Goal: Task Accomplishment & Management: Use online tool/utility

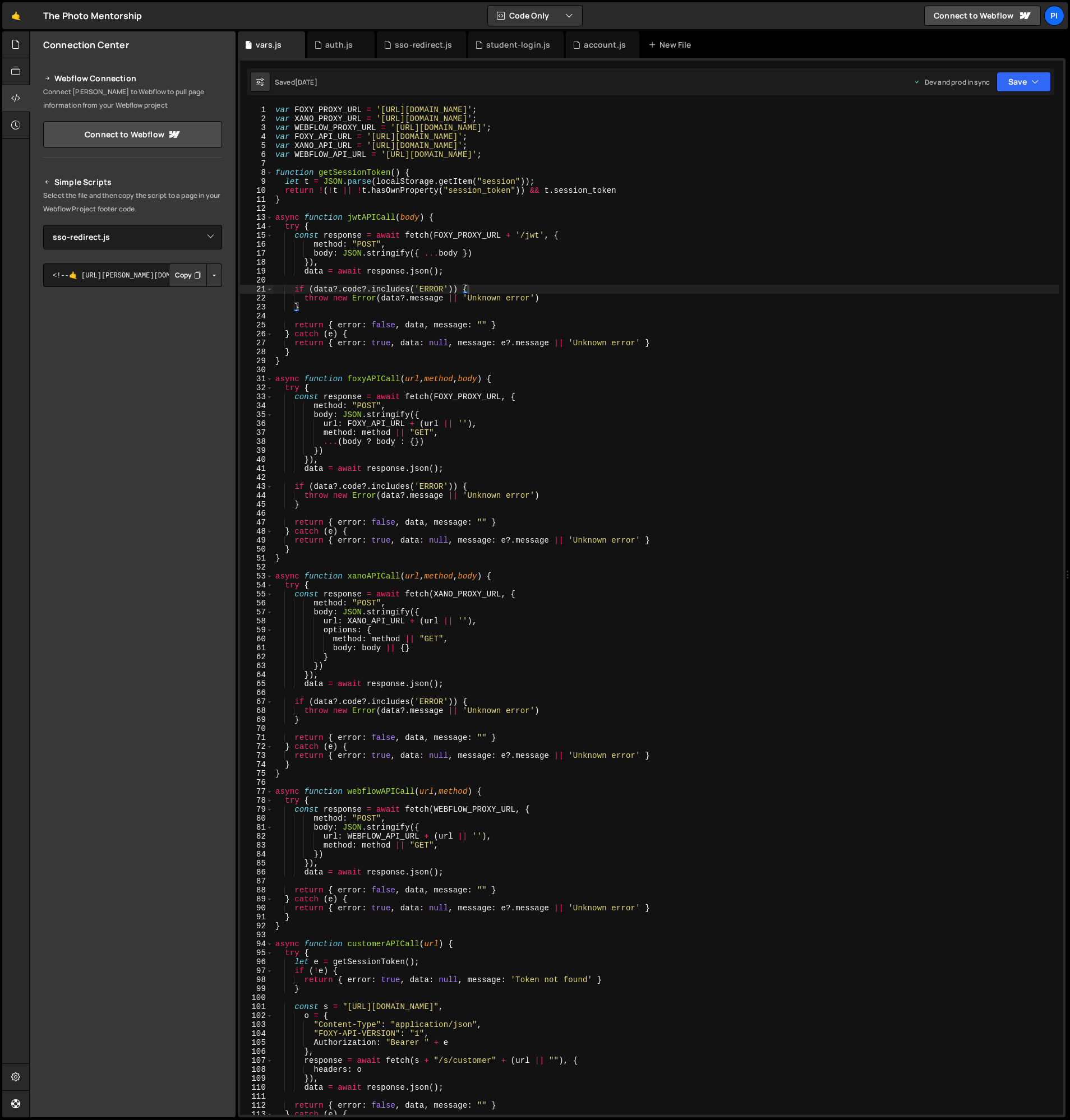
select select "47004"
click at [405, 237] on div "var FOXY_PROXY_URL = '[URL][DOMAIN_NAME]' ; var XANO_PROXY_URL = '[URL][DOMAIN_…" at bounding box center [666, 619] width 785 height 1027
click at [316, 264] on div "var FOXY_PROXY_URL = '[URL][DOMAIN_NAME]' ; var XANO_PROXY_URL = '[URL][DOMAIN_…" at bounding box center [666, 619] width 785 height 1027
click at [381, 111] on div "var FOXY_PROXY_URL = '[URL][DOMAIN_NAME]' ; var XANO_PROXY_URL = '[URL][DOMAIN_…" at bounding box center [666, 619] width 785 height 1027
type textarea "var FOXY_PROXY_URL = '[URL][DOMAIN_NAME]';"
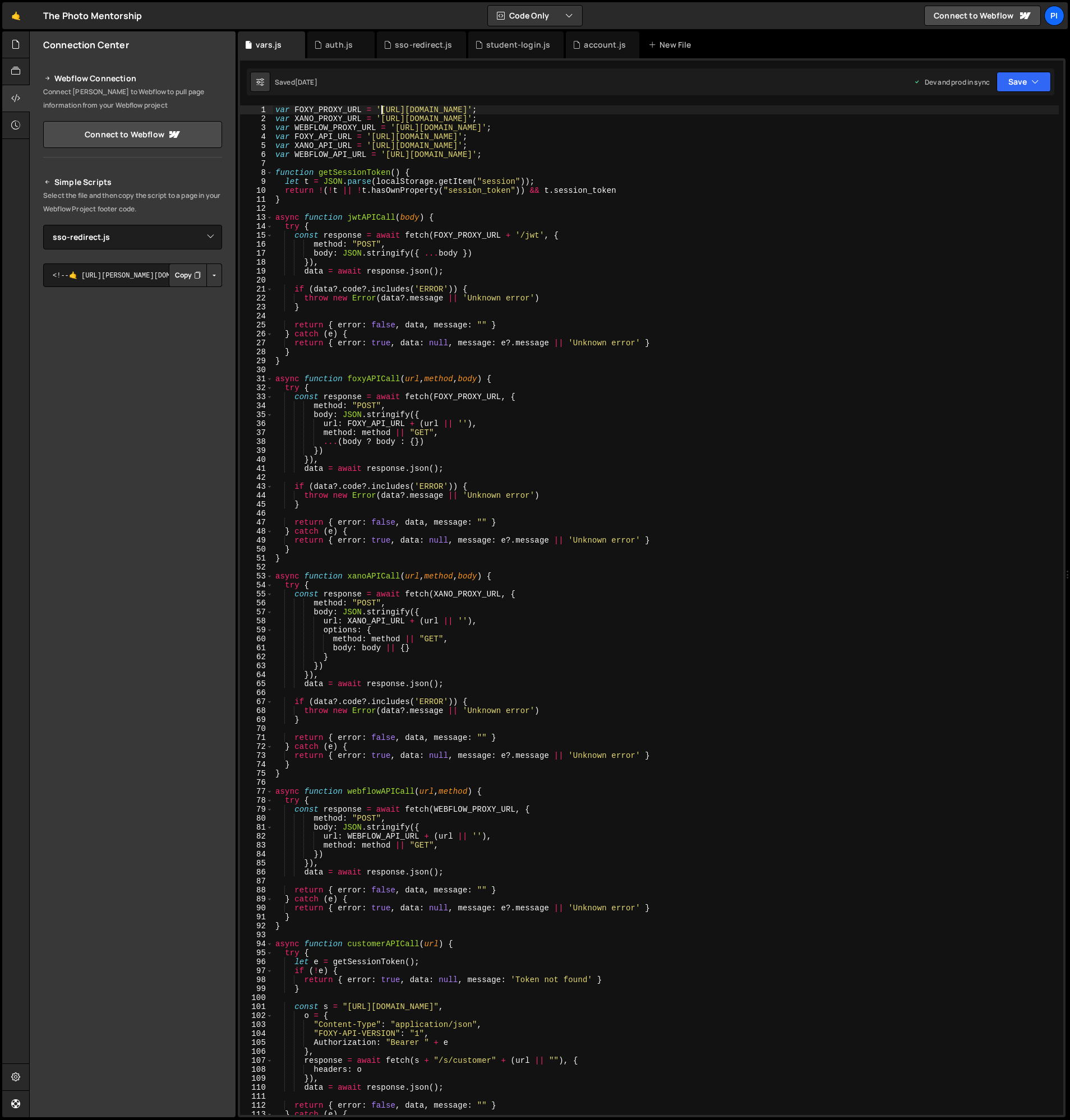
click at [521, 111] on div "var FOXY_PROXY_URL = '[URL][DOMAIN_NAME]' ; var XANO_PROXY_URL = '[URL][DOMAIN_…" at bounding box center [666, 619] width 785 height 1027
click at [21, 48] on div at bounding box center [16, 45] width 27 height 27
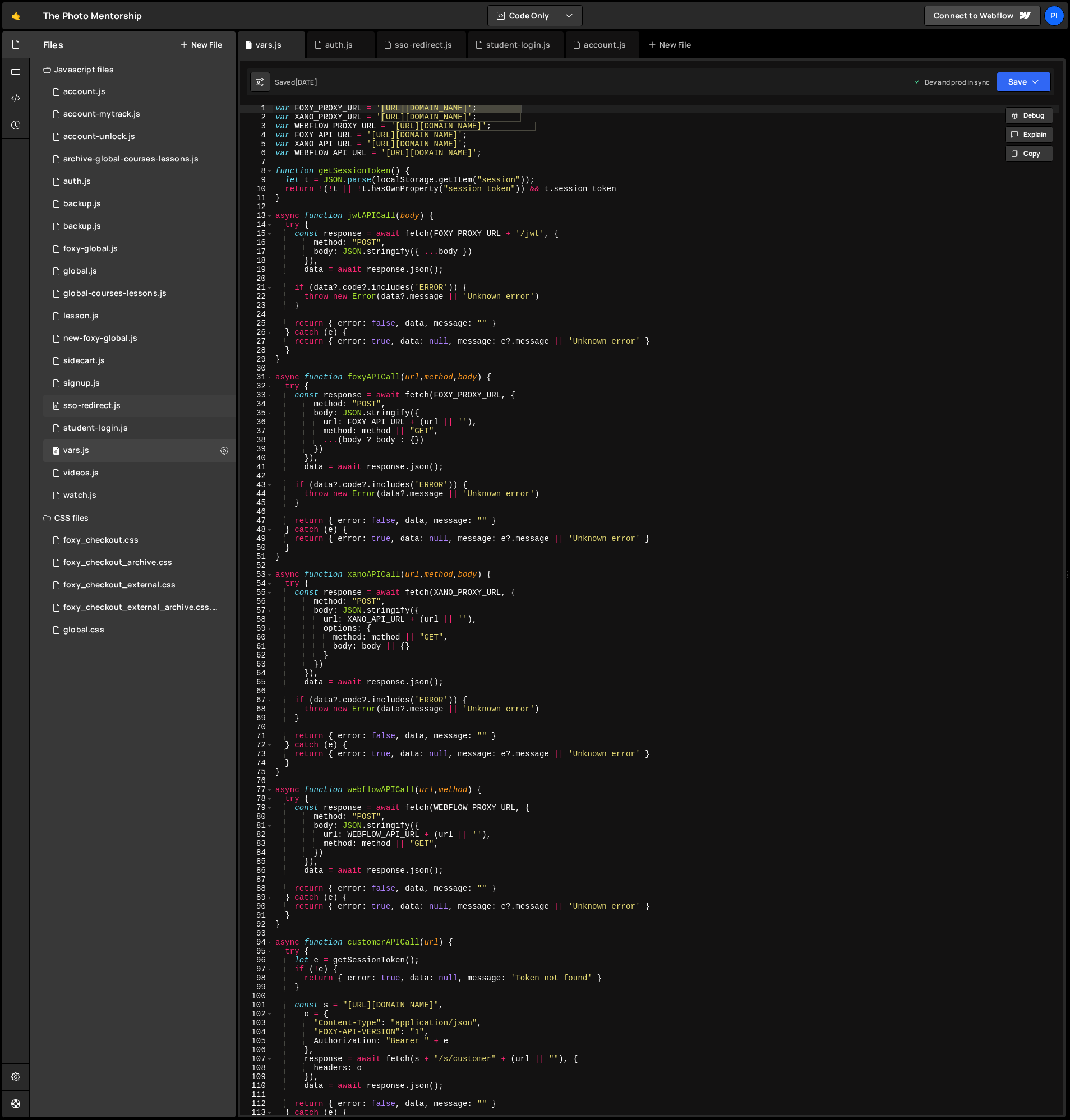
click at [129, 405] on div "0 sso-redirect.js 0" at bounding box center [139, 406] width 192 height 23
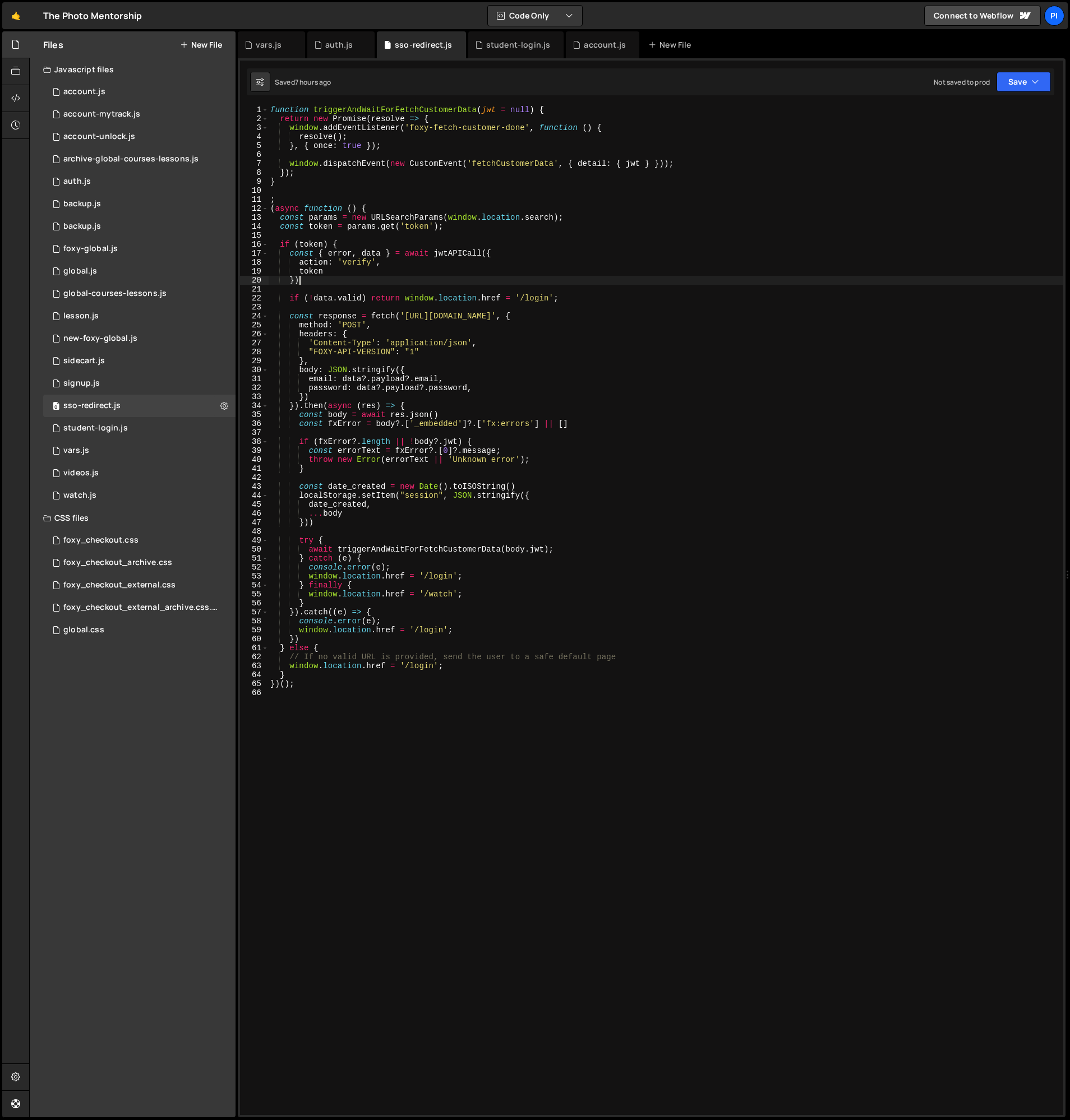
click at [410, 282] on div "function triggerAndWaitForFetchCustomerData ( jwt = null ) { return new Promise…" at bounding box center [665, 619] width 795 height 1027
click at [487, 571] on div "function triggerAndWaitForFetchCustomerData ( jwt = null ) { return new Promise…" at bounding box center [665, 619] width 795 height 1027
click at [463, 577] on div "function triggerAndWaitForFetchCustomerData ( jwt = null ) { return new Promise…" at bounding box center [665, 619] width 795 height 1027
type textarea "// window.location.href = '/watch';"
click at [1050, 86] on button "Save" at bounding box center [1023, 81] width 54 height 20
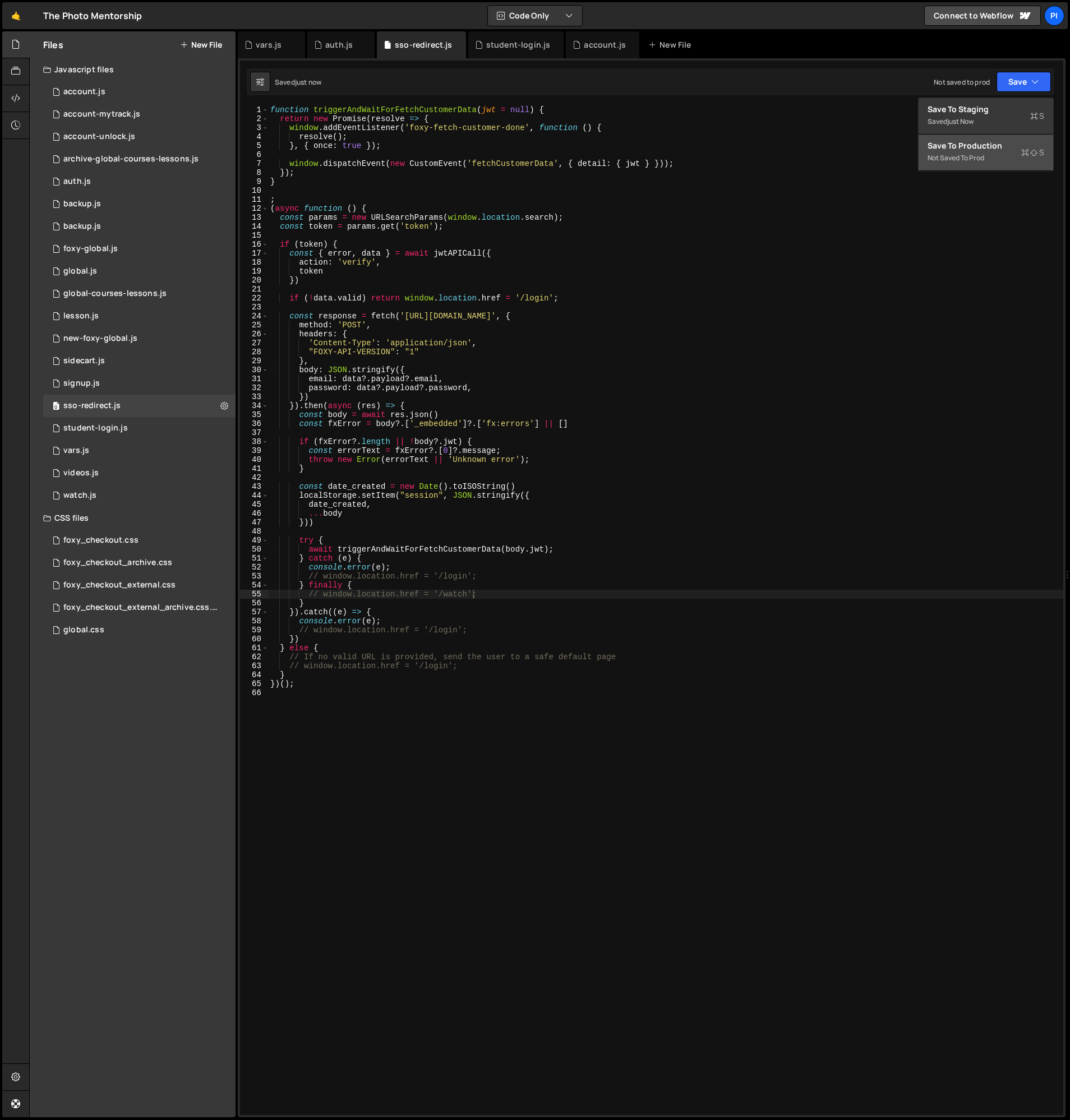
click at [1016, 148] on div "Save to Production S" at bounding box center [985, 146] width 117 height 11
click at [89, 271] on div "global.js" at bounding box center [80, 271] width 34 height 10
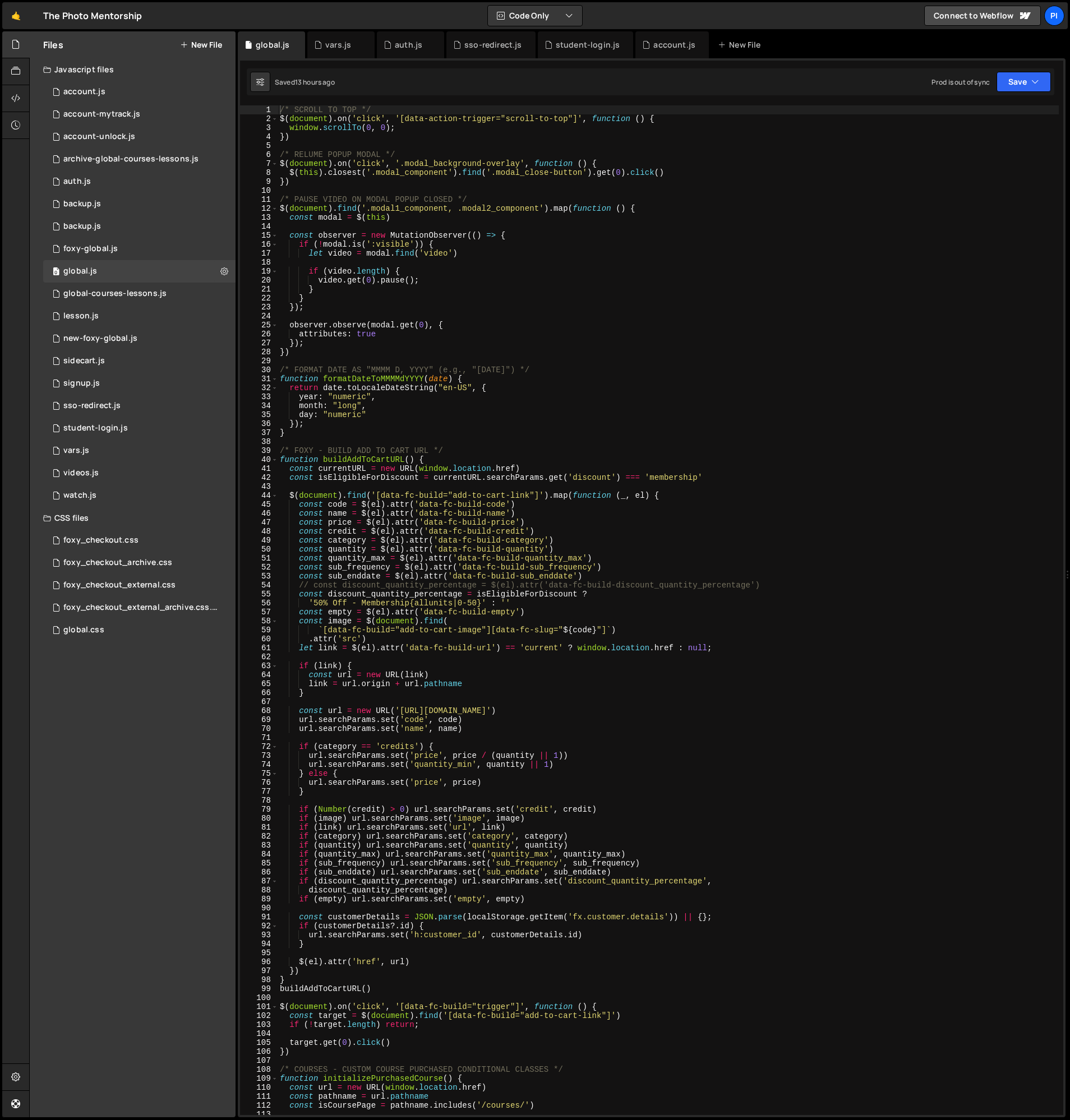
scroll to position [502, 0]
click at [621, 43] on icon at bounding box center [624, 45] width 8 height 11
click at [379, 193] on div "/* SCROLL TO TOP */ $ ( document ) . on ( 'click' , '[data-action-trigger="scro…" at bounding box center [668, 619] width 781 height 1027
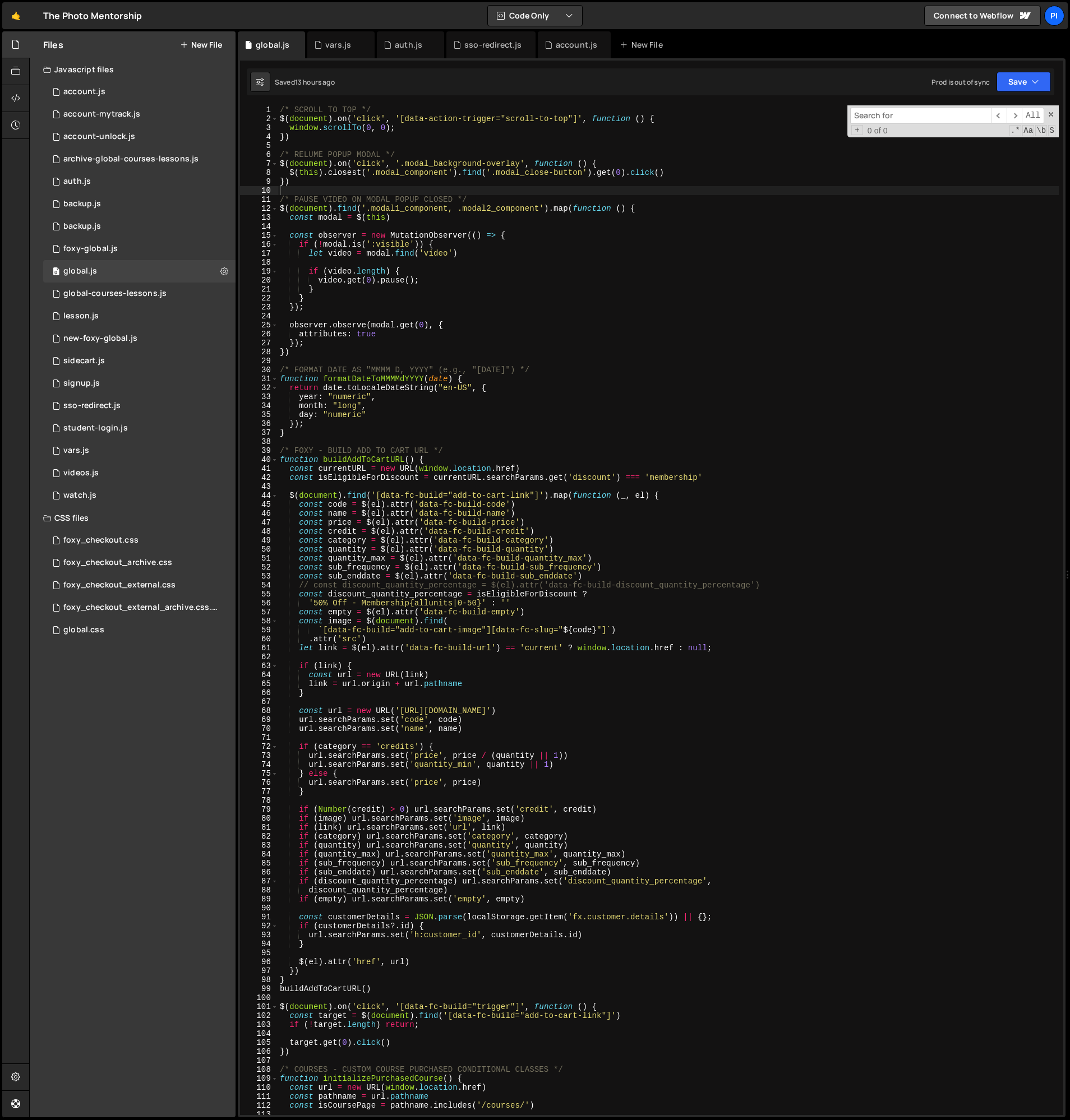
type input "d"
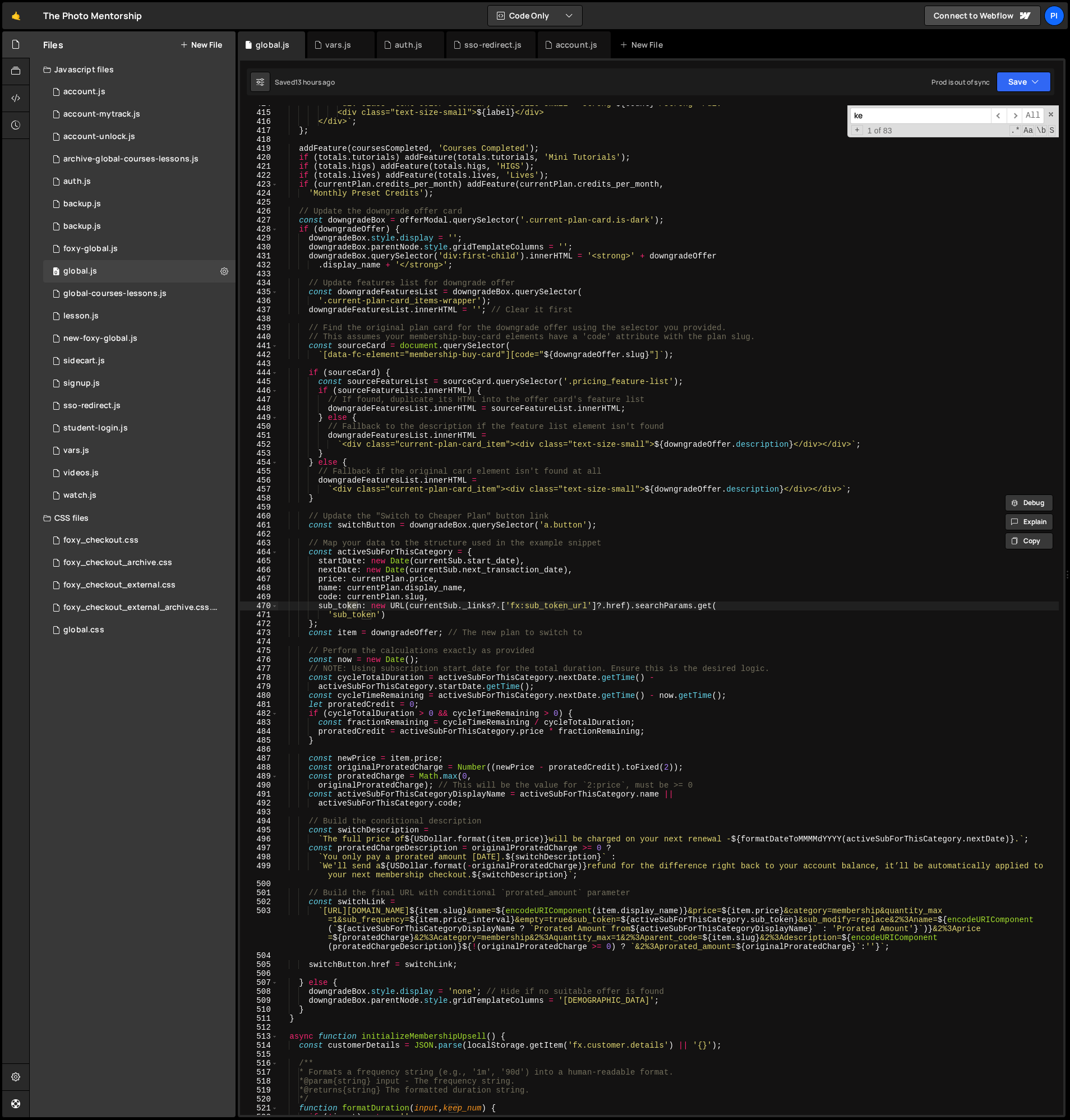
scroll to position [3402, 0]
type input "k"
type input "e"
type input "k"
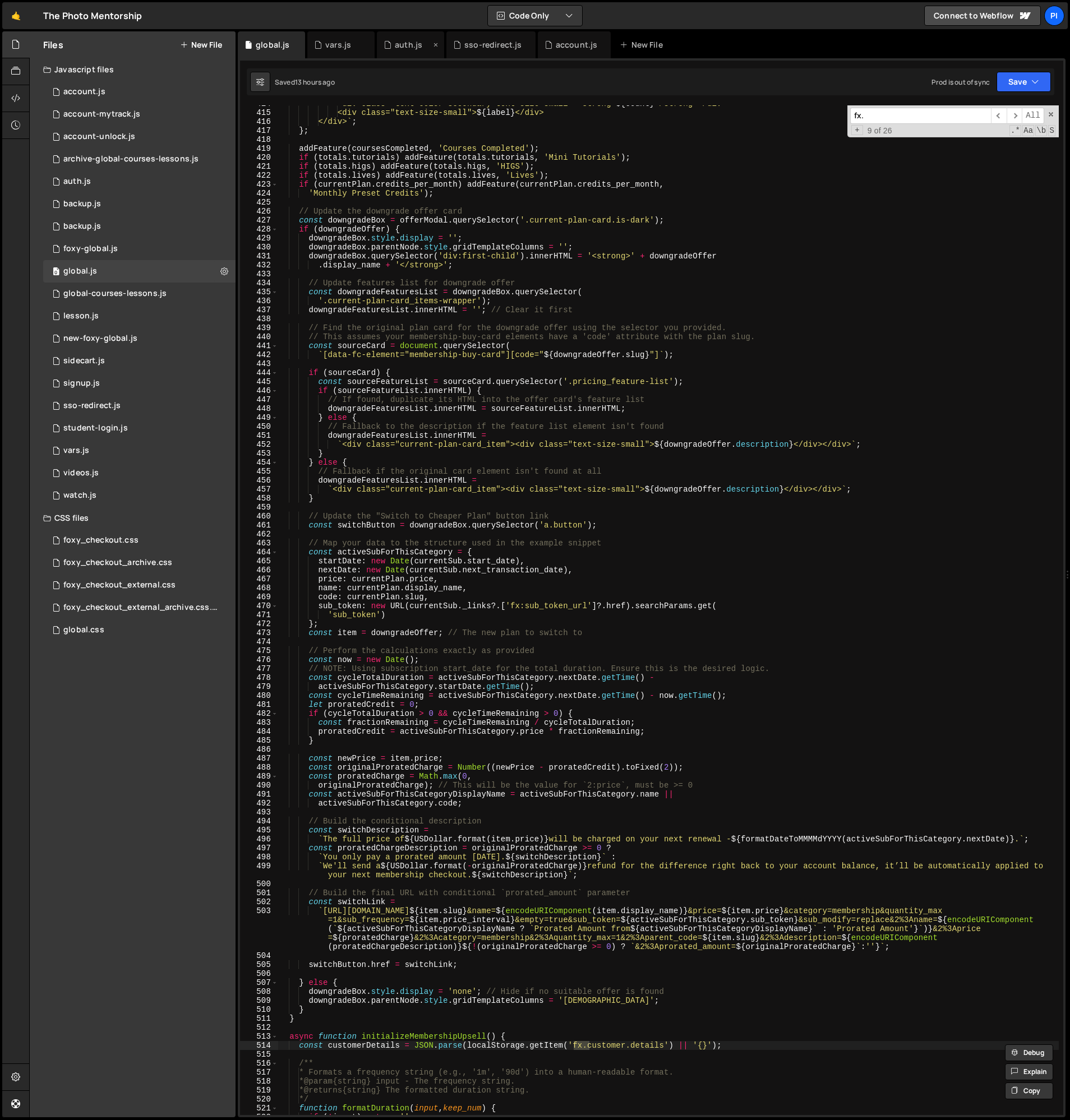
type input "fx."
drag, startPoint x: 385, startPoint y: 40, endPoint x: 394, endPoint y: 43, distance: 9.5
click at [385, 40] on icon at bounding box center [387, 45] width 8 height 11
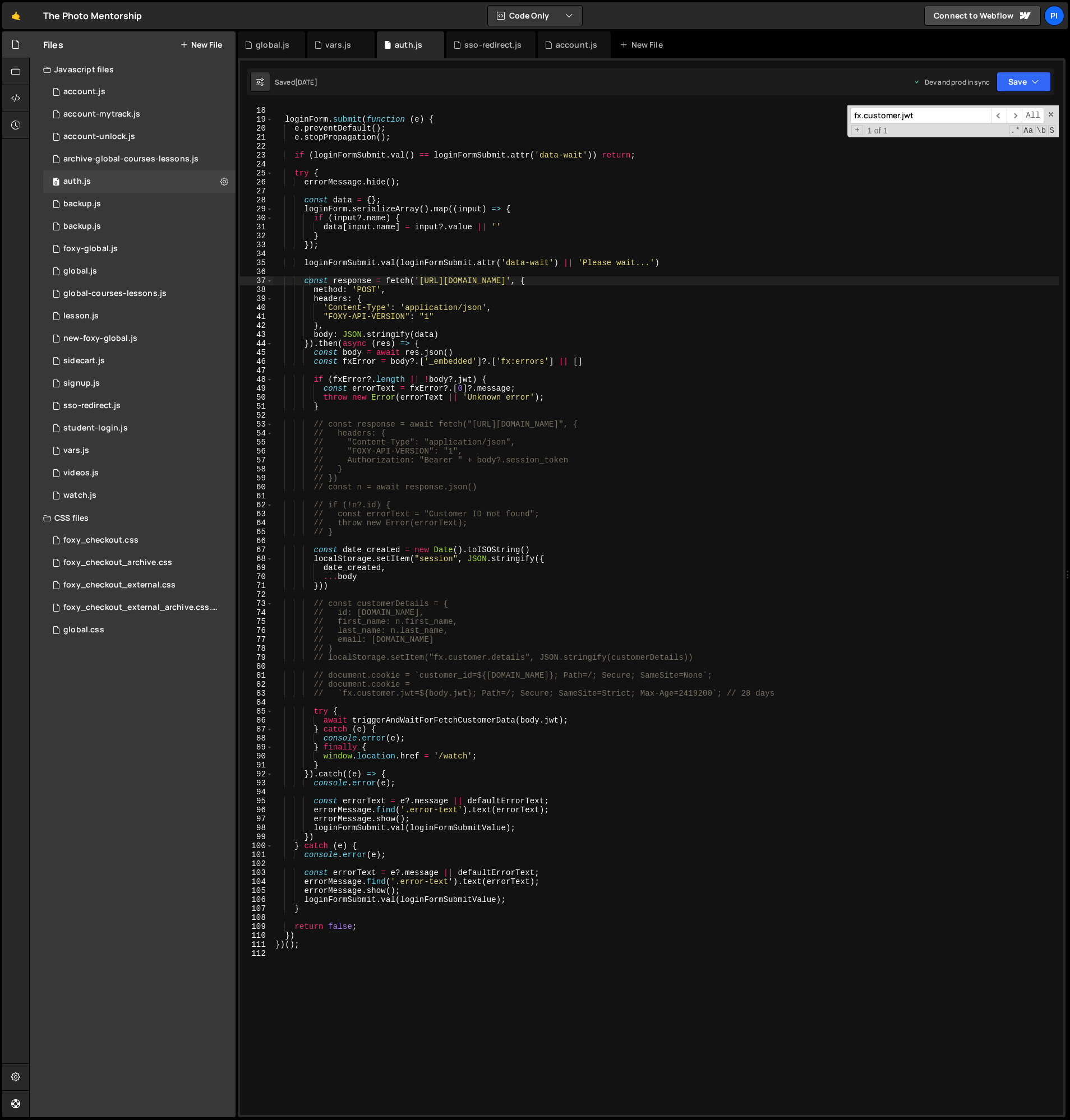
type textarea "// `fx.customer.jwt=${body.jwt}; Path=/; Secure; SameSite=Strict; Max-Age=24192…"
click at [344, 695] on div "const defaultErrorText = 'Oops! Something went wrong while submitting the form.…" at bounding box center [666, 610] width 785 height 1027
click at [415, 695] on div "const defaultErrorText = 'Oops! Something went wrong while submitting the form.…" at bounding box center [666, 610] width 785 height 1027
click at [263, 46] on div "global.js" at bounding box center [272, 45] width 34 height 11
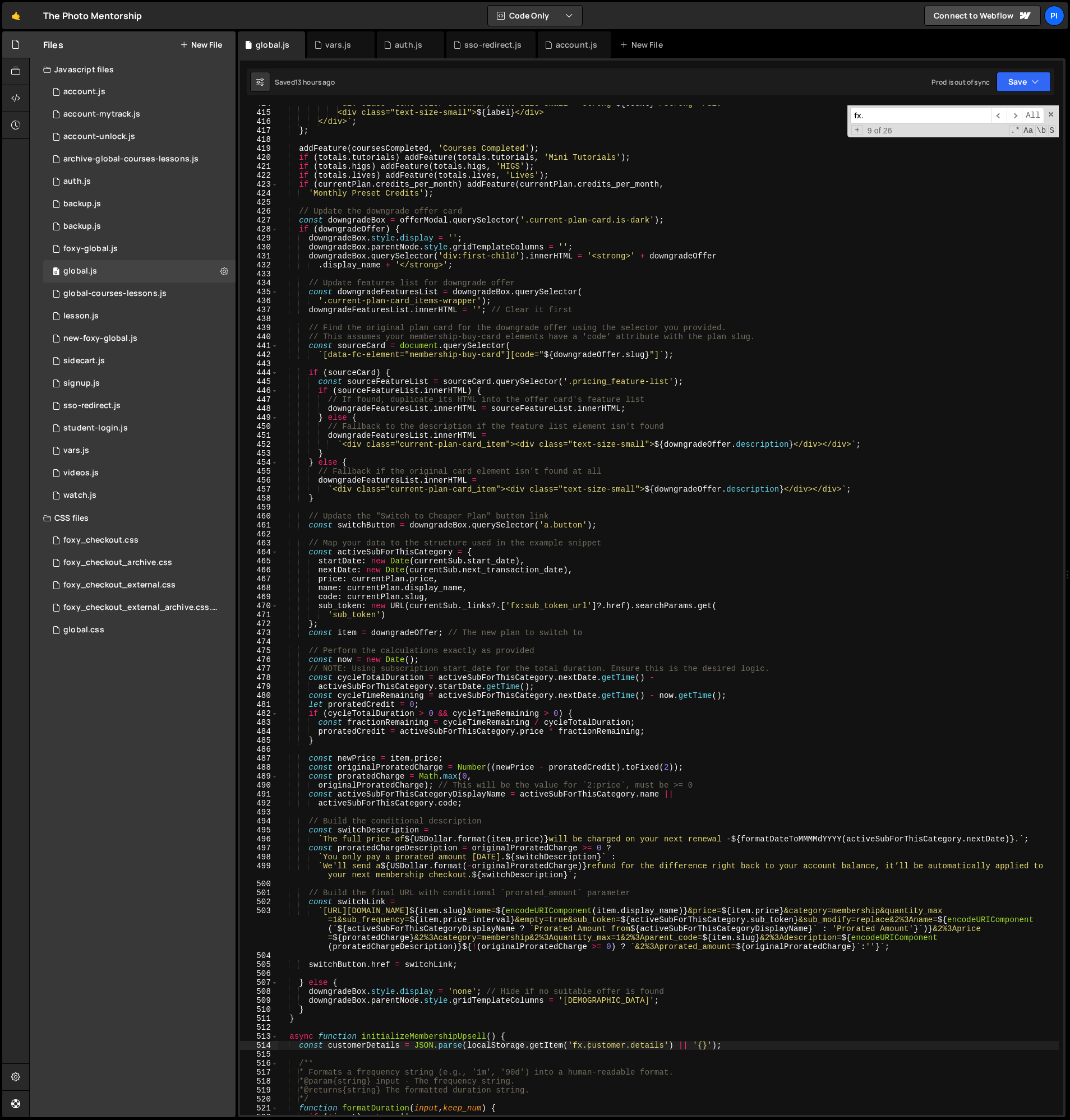
type textarea "downgradeFeaturesList.innerHTML = ''; // Clear it first"
click at [741, 310] on div "<div class="text-color-secondary text-size-small"><strong> ${ count } </strong>…" at bounding box center [668, 613] width 781 height 1027
paste input "customer.jwt"
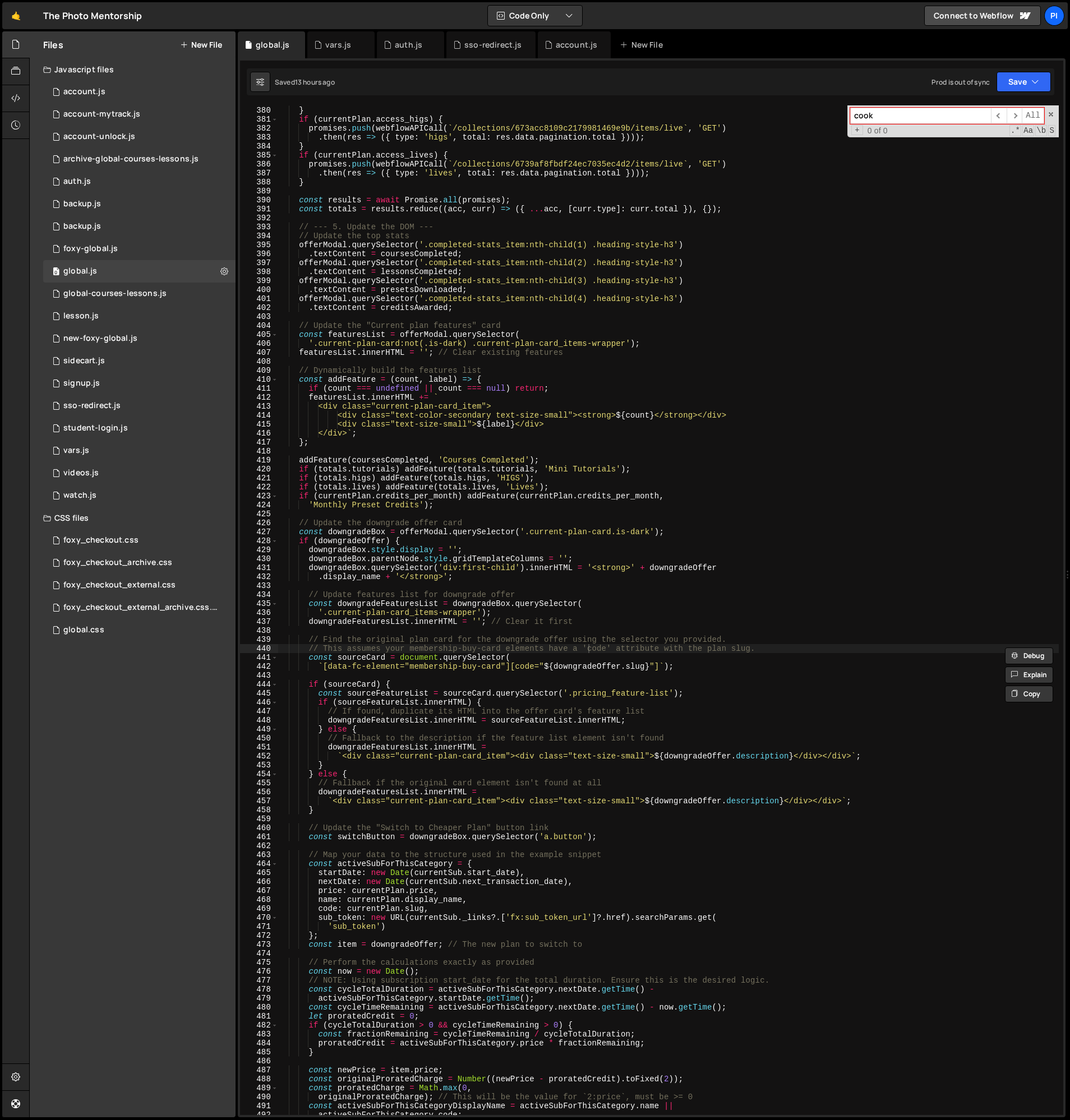
scroll to position [3116, 0]
type input "cookie"
drag, startPoint x: 144, startPoint y: 246, endPoint x: 175, endPoint y: 243, distance: 31.1
click at [144, 246] on div "0 foxy-global.js 0" at bounding box center [139, 249] width 192 height 23
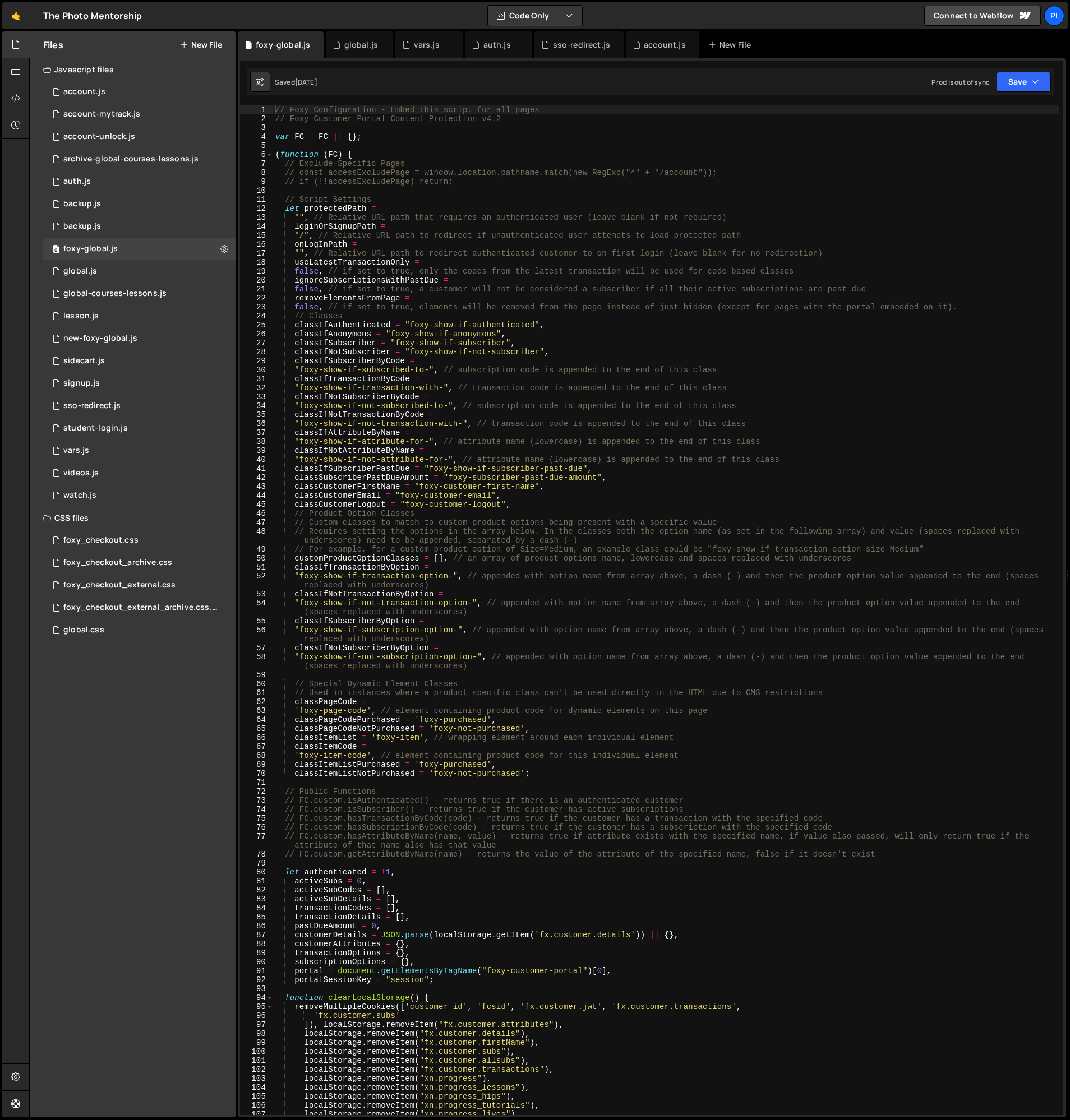
scroll to position [18, 0]
type textarea "// if (!!accessExcludePage) return;"
click at [730, 181] on div "// Foxy Configuration - Embed this script for all pages // Foxy Customer Portal…" at bounding box center [666, 619] width 785 height 1027
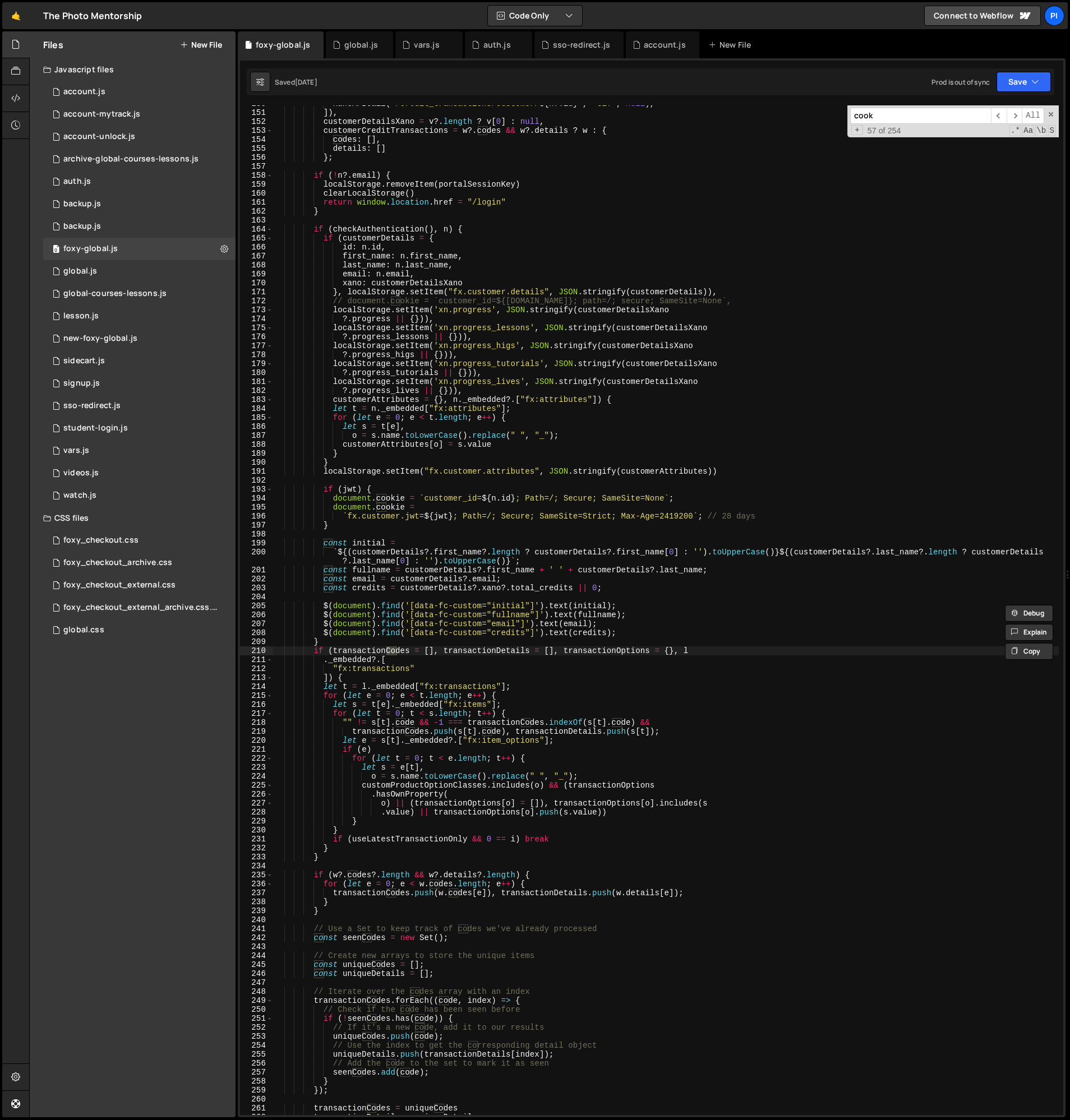
scroll to position [1962, 0]
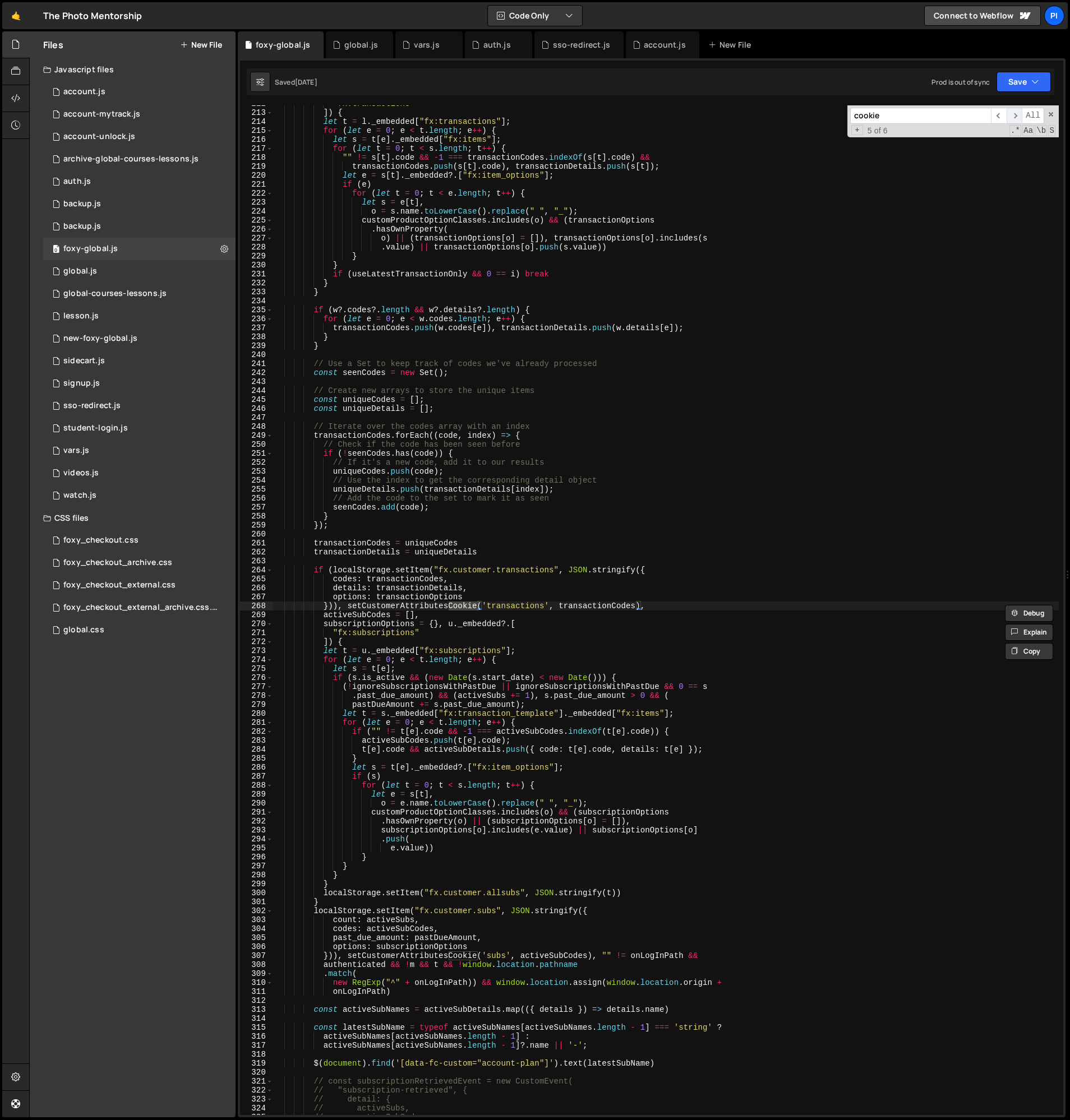
type input "cookie"
click at [1015, 116] on span "​" at bounding box center [1014, 115] width 16 height 17
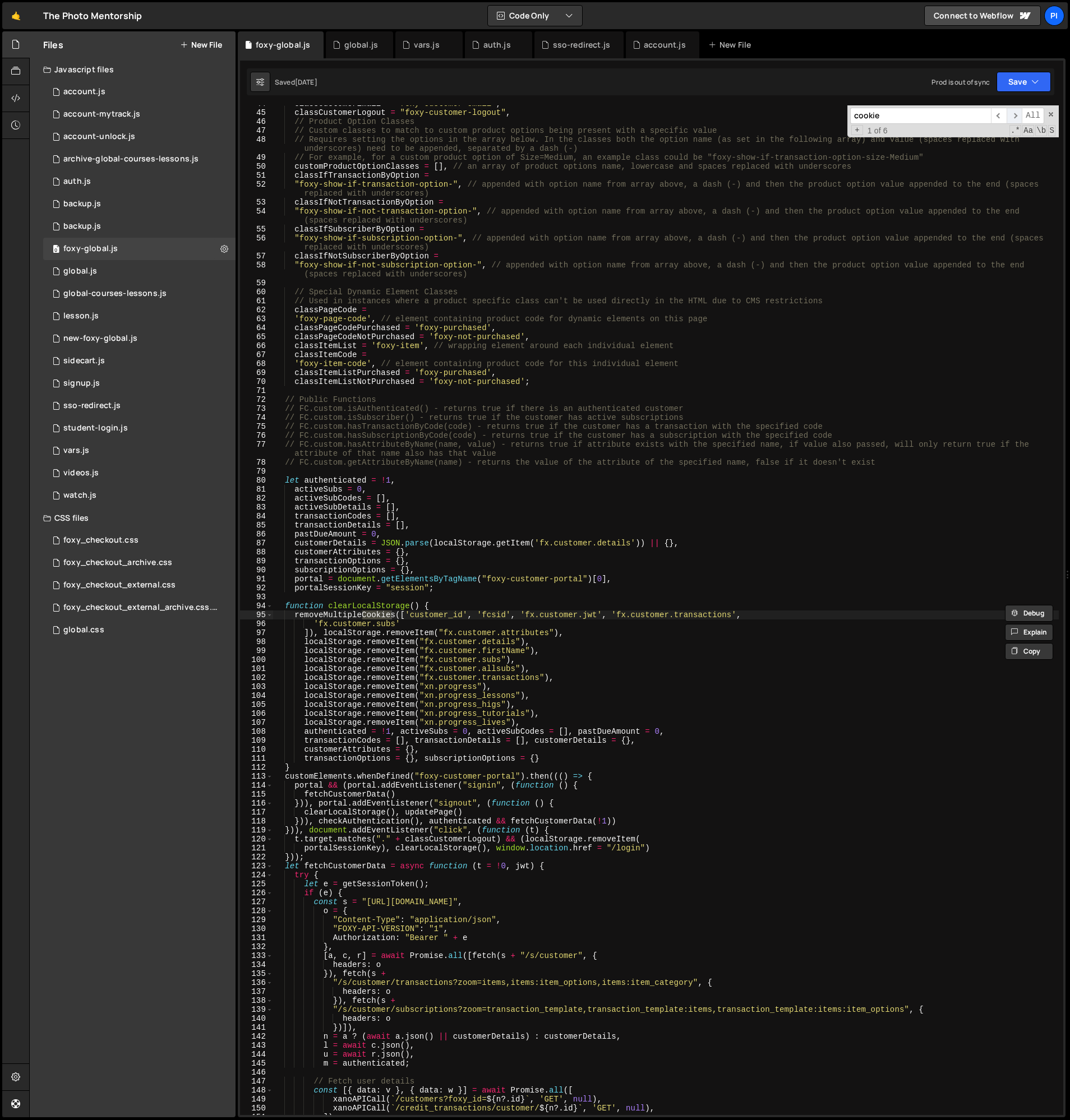
click at [1015, 116] on span "​" at bounding box center [1014, 115] width 16 height 17
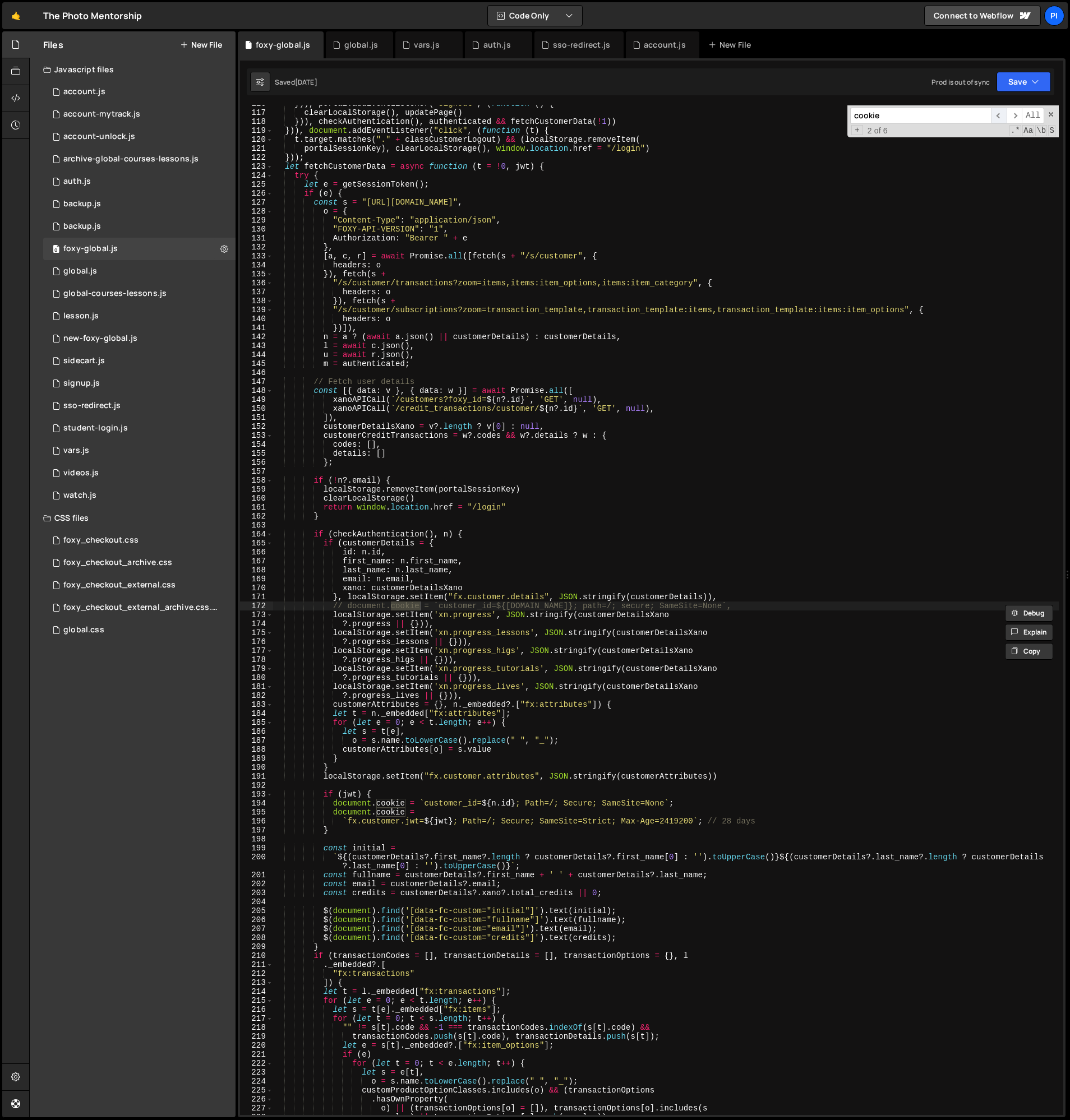
click at [997, 116] on span "​" at bounding box center [998, 115] width 16 height 17
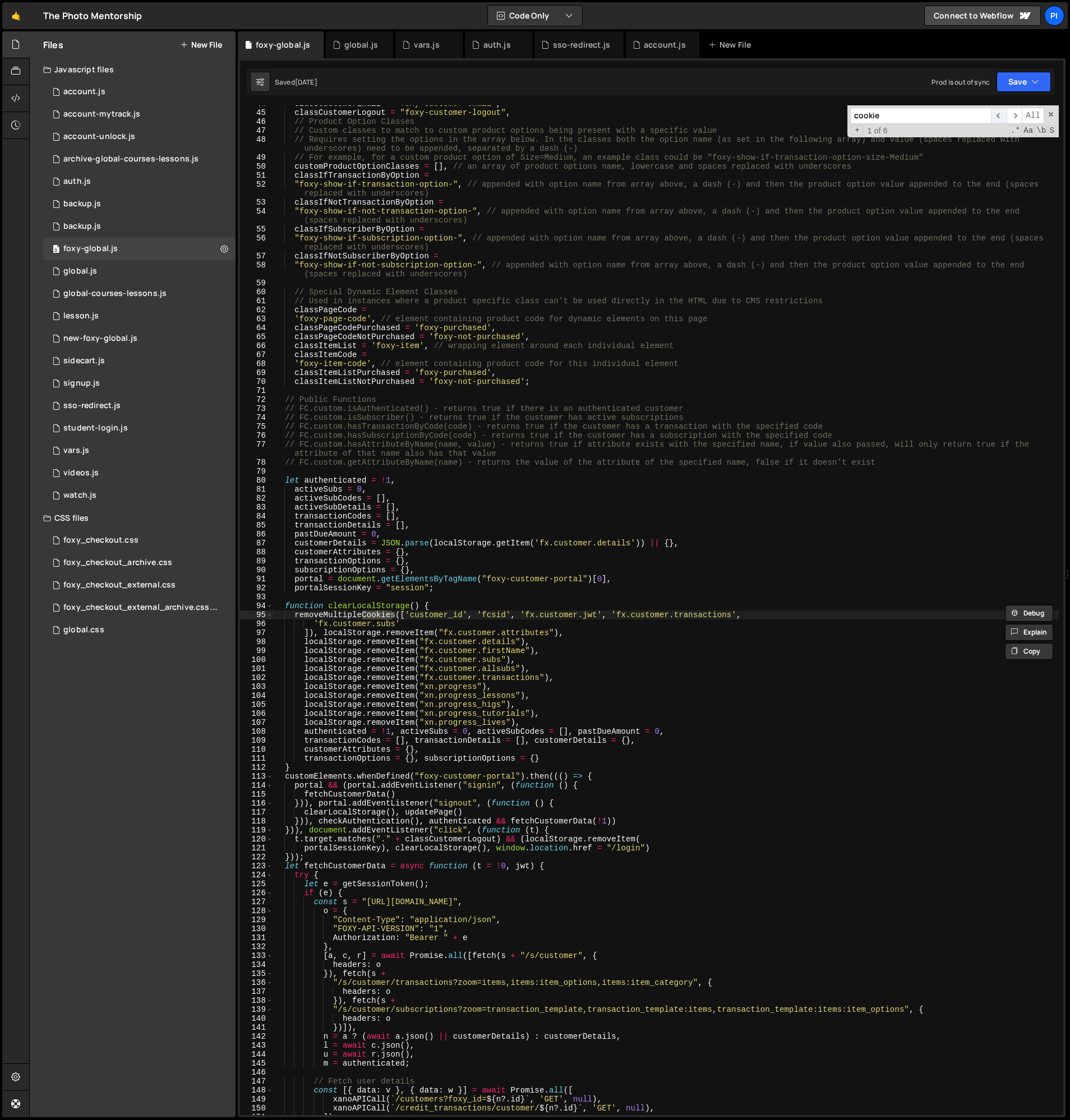
scroll to position [393, 0]
click at [1011, 114] on span "​" at bounding box center [1014, 115] width 16 height 17
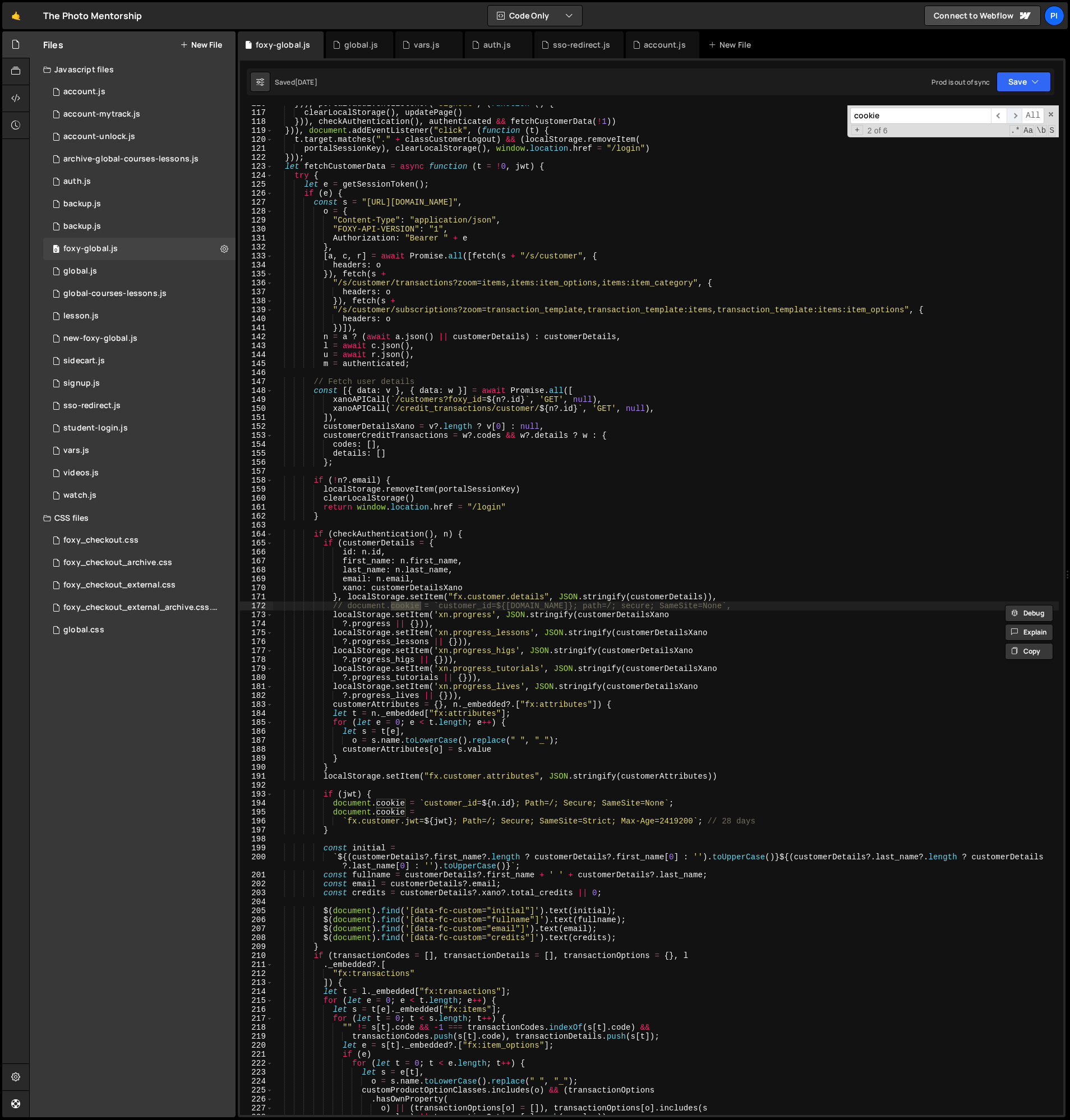
click at [1011, 114] on span "​" at bounding box center [1014, 115] width 16 height 17
click at [1001, 115] on span "​" at bounding box center [998, 115] width 16 height 17
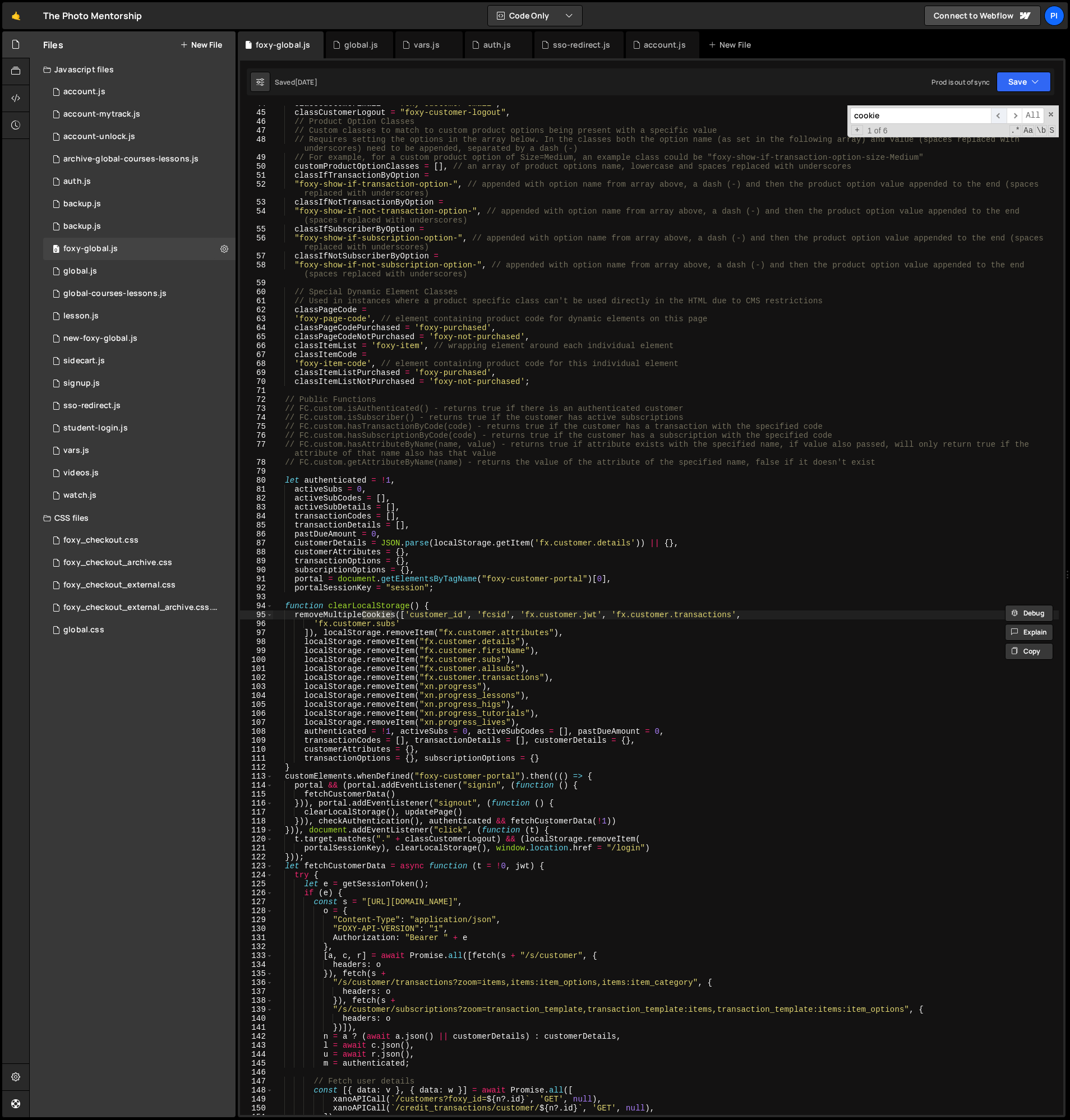
scroll to position [393, 0]
type textarea "removeMultipleCookies(['customer_id', 'fcsid', 'fx.customer.jwt', 'fx.customer.…"
click at [296, 617] on div "classCustomerEmail = "foxy-customer-email" , classCustomerLogout = "foxy-custom…" at bounding box center [666, 613] width 785 height 1027
click at [325, 619] on div "classCustomerEmail = "foxy-customer-email" , classCustomerLogout = "foxy-custom…" at bounding box center [666, 613] width 785 height 1027
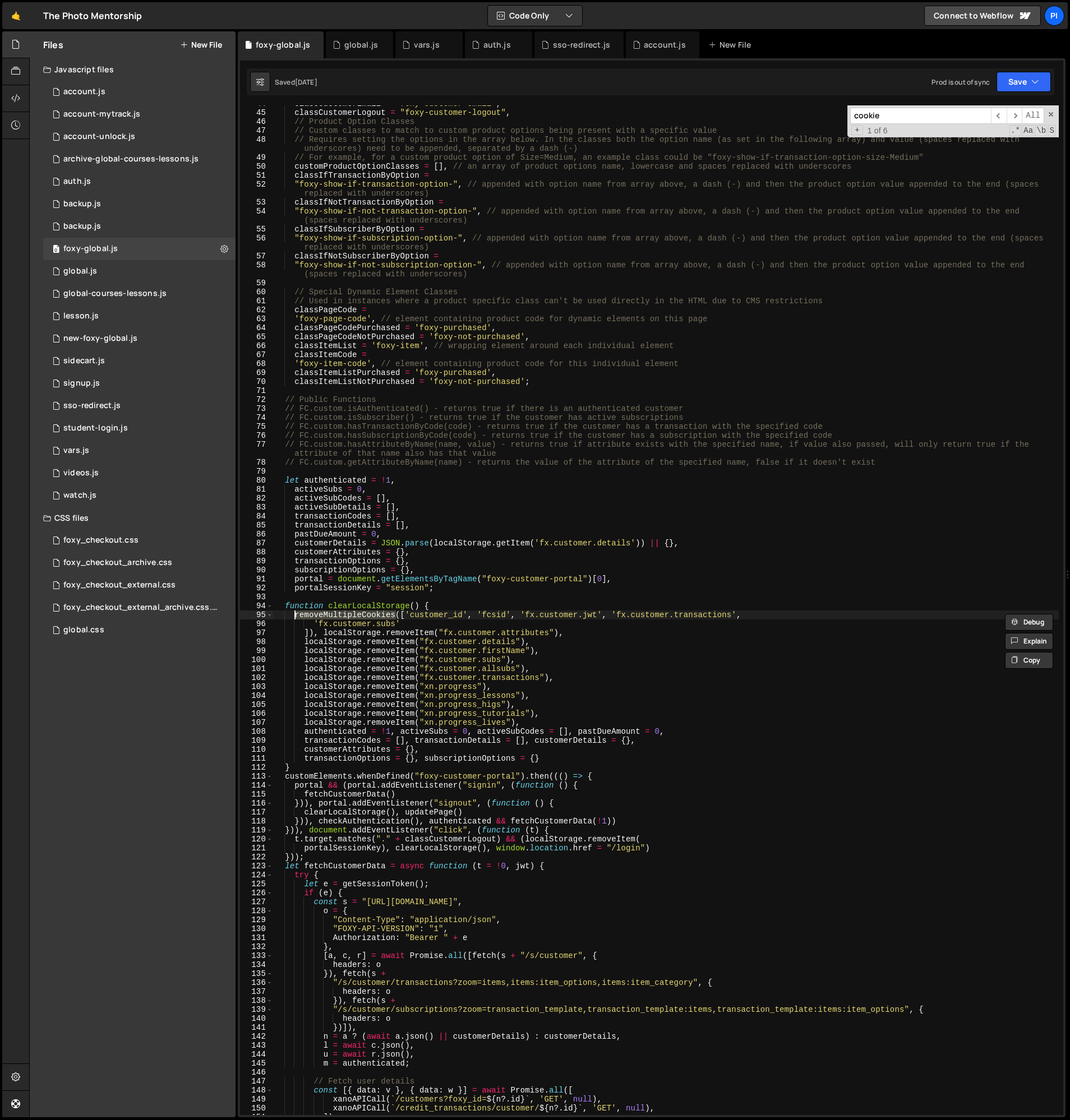
type input "removeMultipleCookies"
click at [357, 614] on div "classCustomerEmail = "foxy-customer-email" , classCustomerLogout = "foxy-custom…" at bounding box center [666, 610] width 785 height 1010
click at [357, 614] on div "classCustomerEmail = "foxy-customer-email" , classCustomerLogout = "foxy-custom…" at bounding box center [666, 613] width 785 height 1027
drag, startPoint x: 418, startPoint y: 48, endPoint x: 383, endPoint y: 48, distance: 35.0
click at [418, 48] on div "vars.js" at bounding box center [427, 45] width 26 height 11
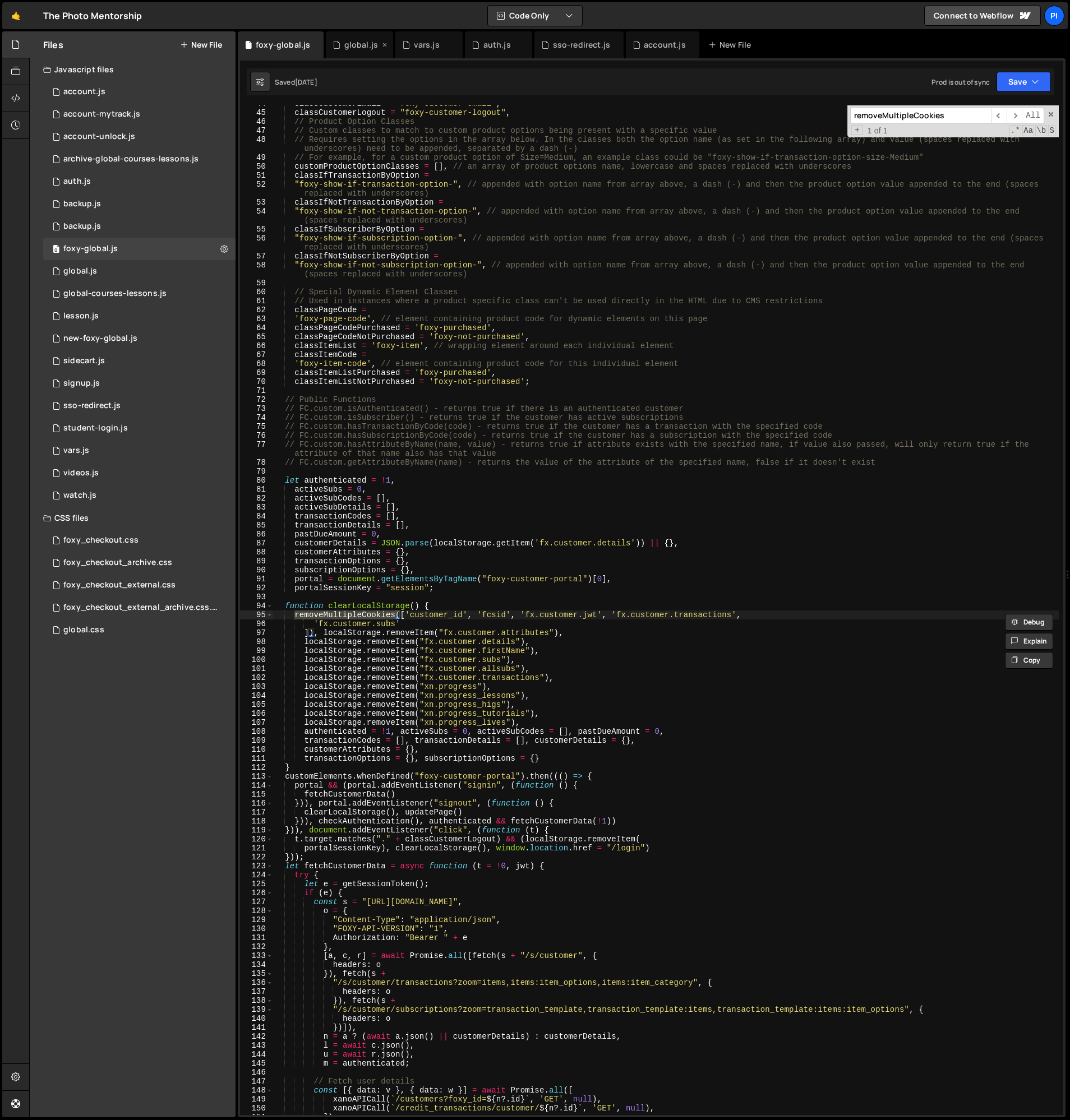
scroll to position [0, 0]
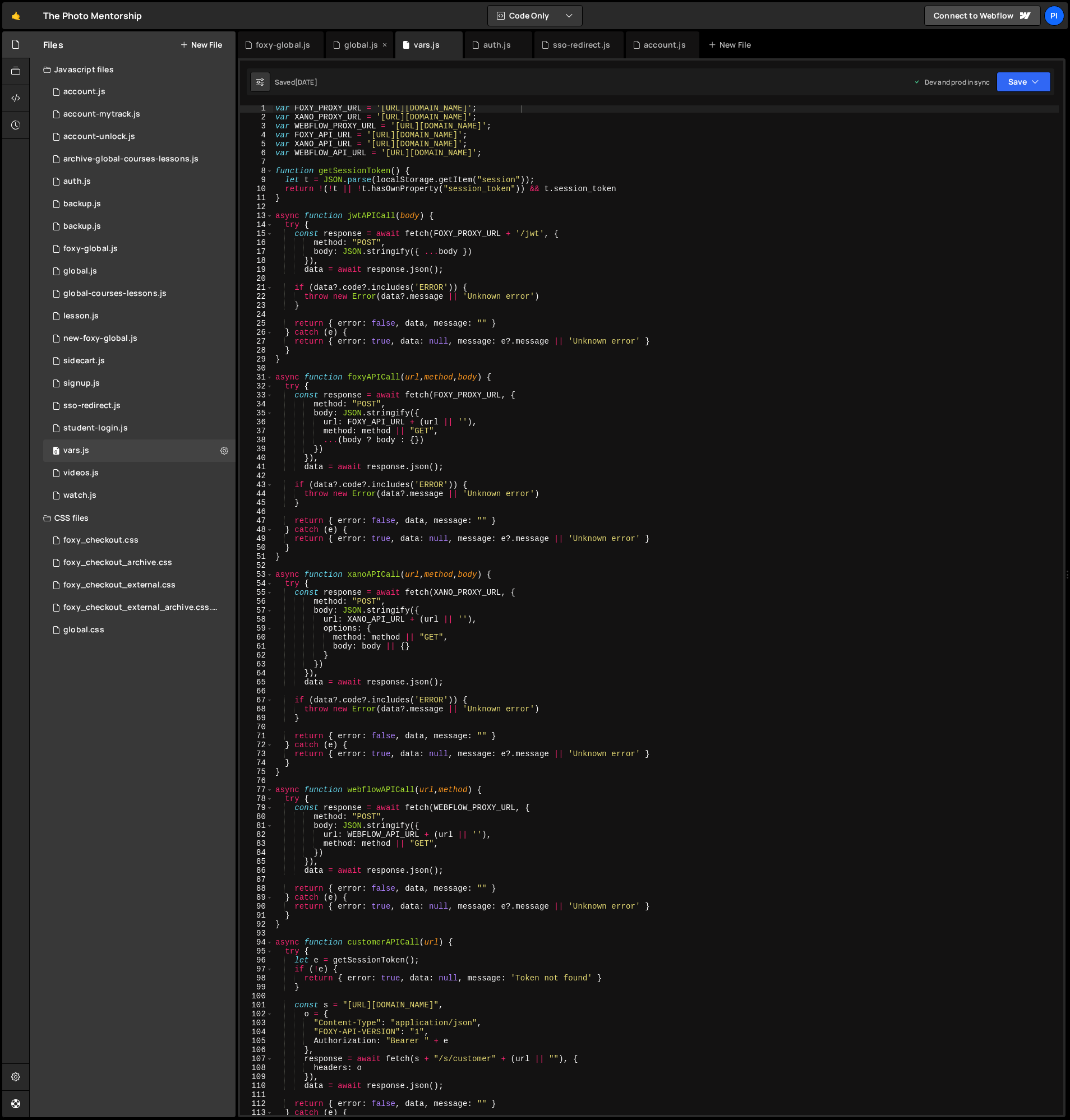
click at [381, 46] on icon at bounding box center [384, 45] width 8 height 11
type textarea "}"
click at [392, 199] on div "var FOXY_PROXY_URL = '[URL][DOMAIN_NAME]' ; var XANO_PROXY_URL = '[URL][DOMAIN_…" at bounding box center [666, 617] width 785 height 1027
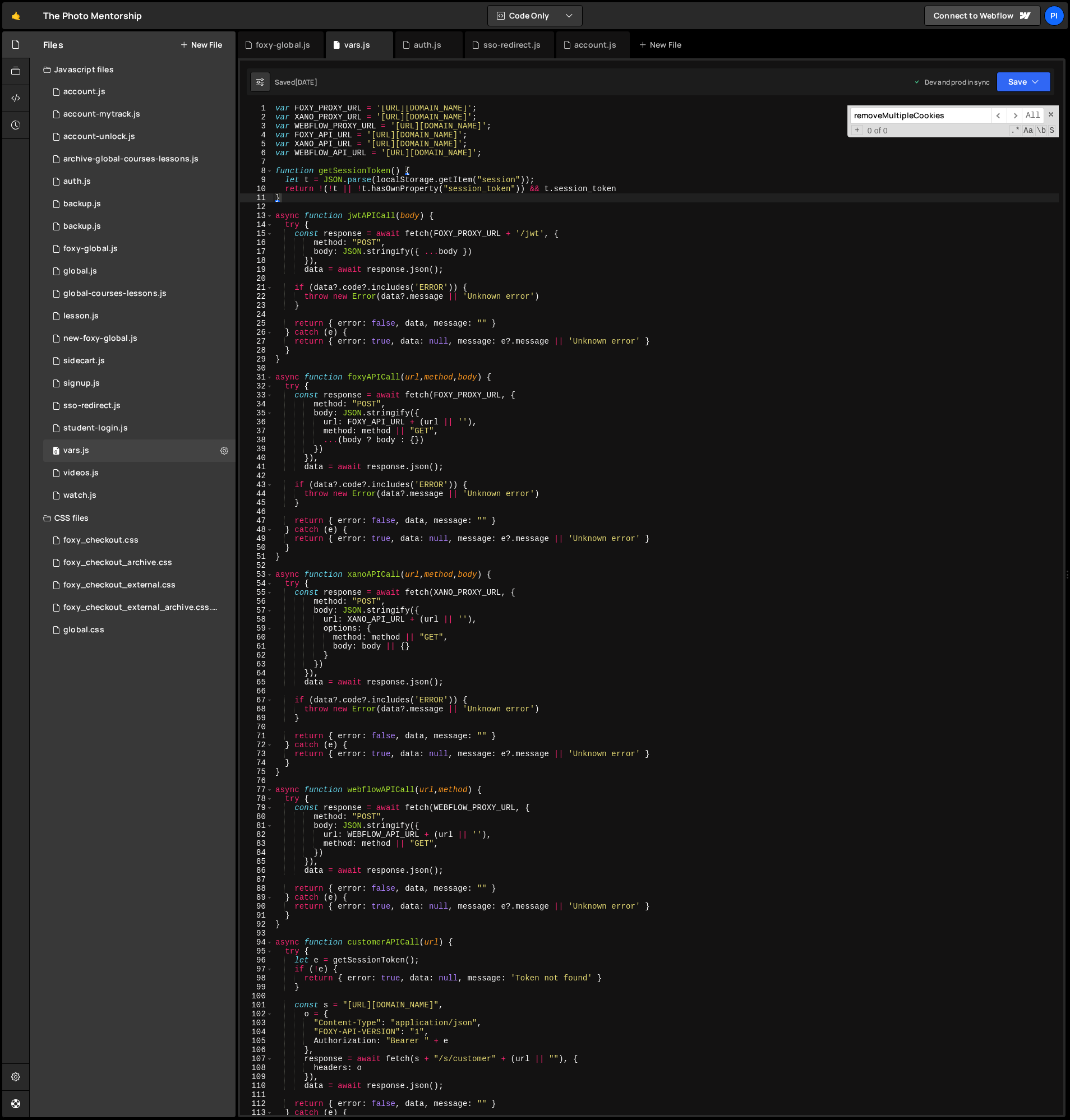
scroll to position [1406, 0]
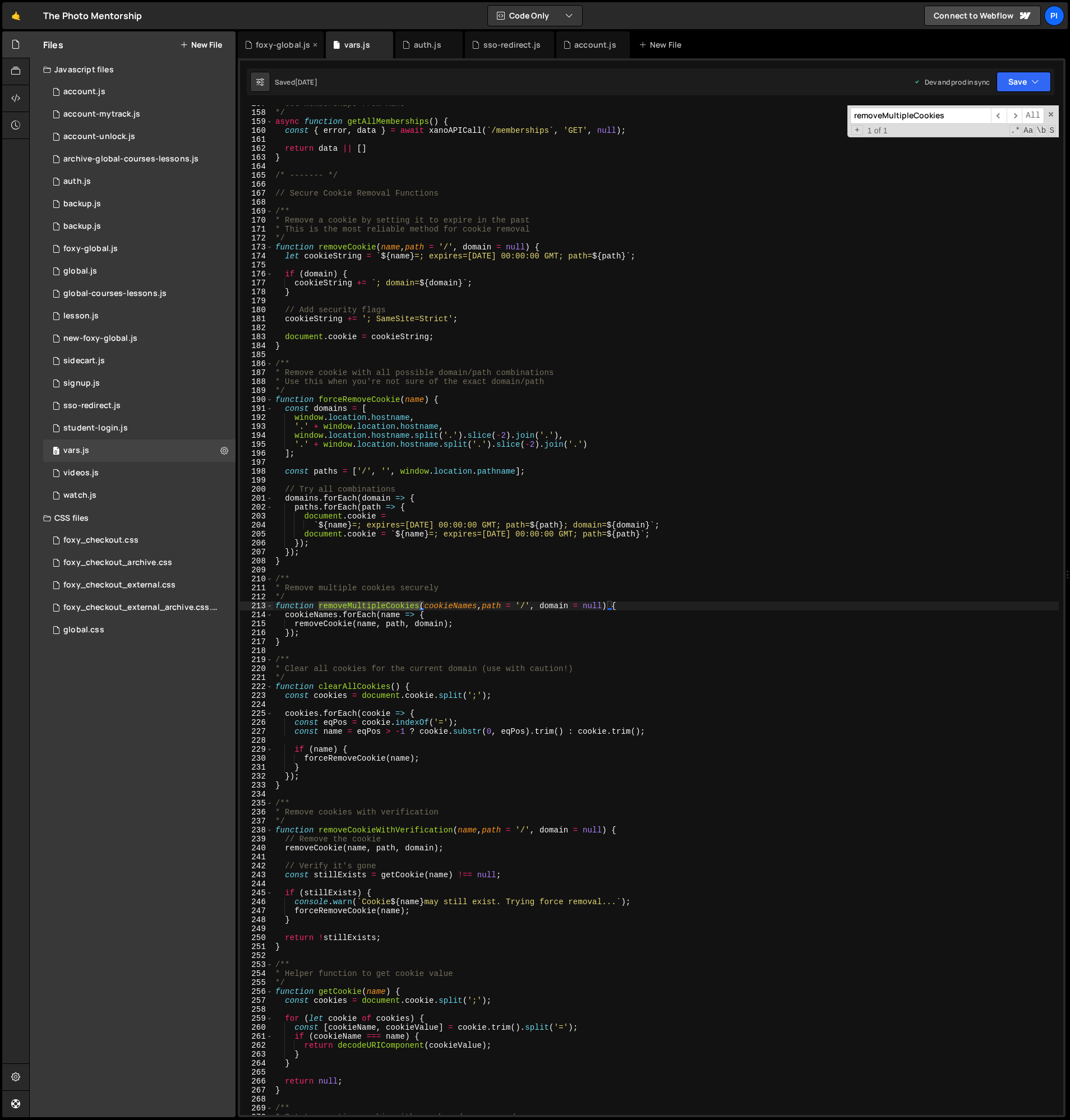
type input "removeMultipleCookies"
drag, startPoint x: 275, startPoint y: 50, endPoint x: 277, endPoint y: 42, distance: 8.2
click at [275, 50] on div "foxy-global.js" at bounding box center [280, 45] width 86 height 27
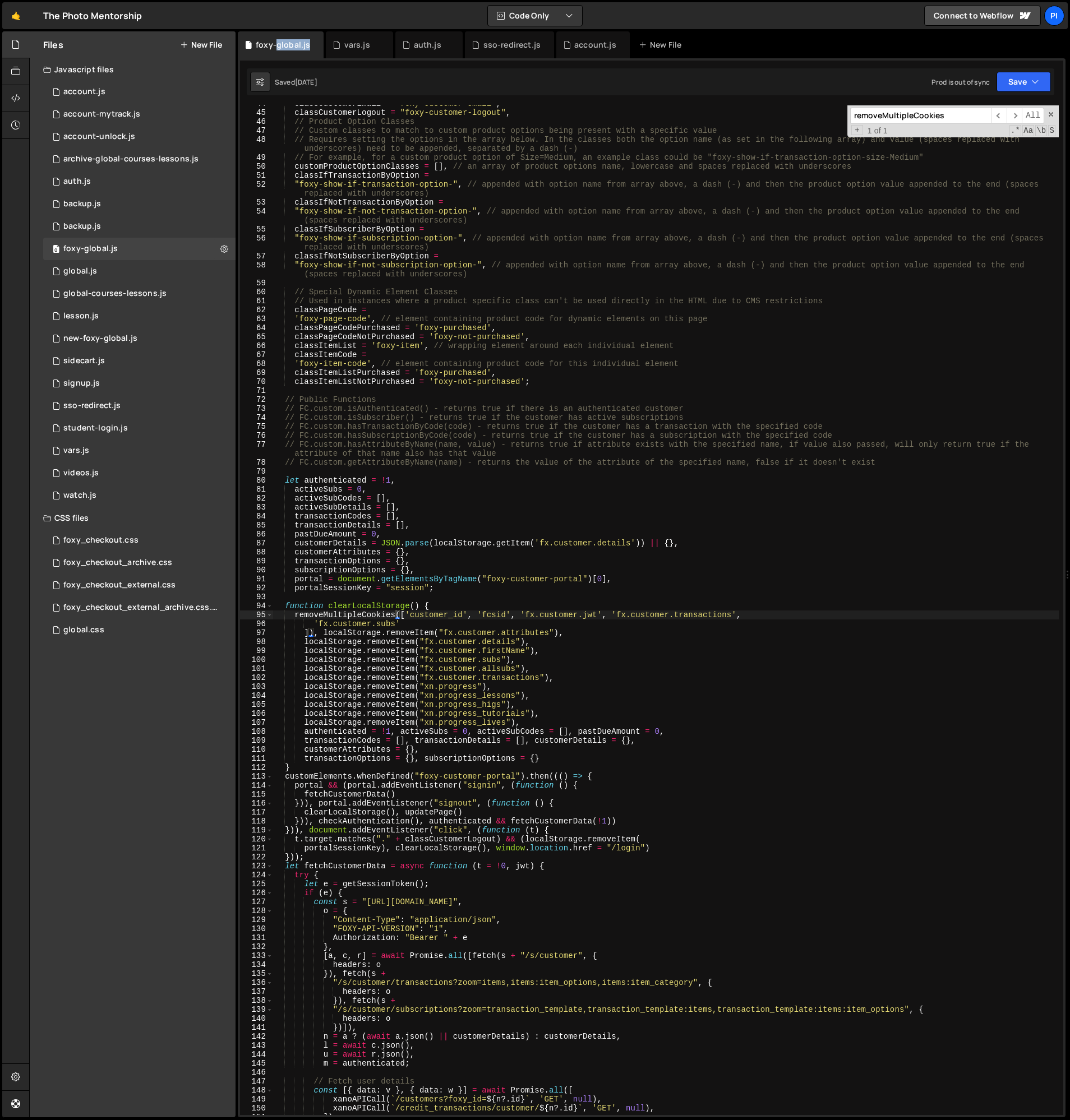
scroll to position [18, 0]
click at [296, 618] on div "classCustomerEmail = "foxy-customer-email" , classCustomerLogout = "foxy-custom…" at bounding box center [666, 613] width 785 height 1027
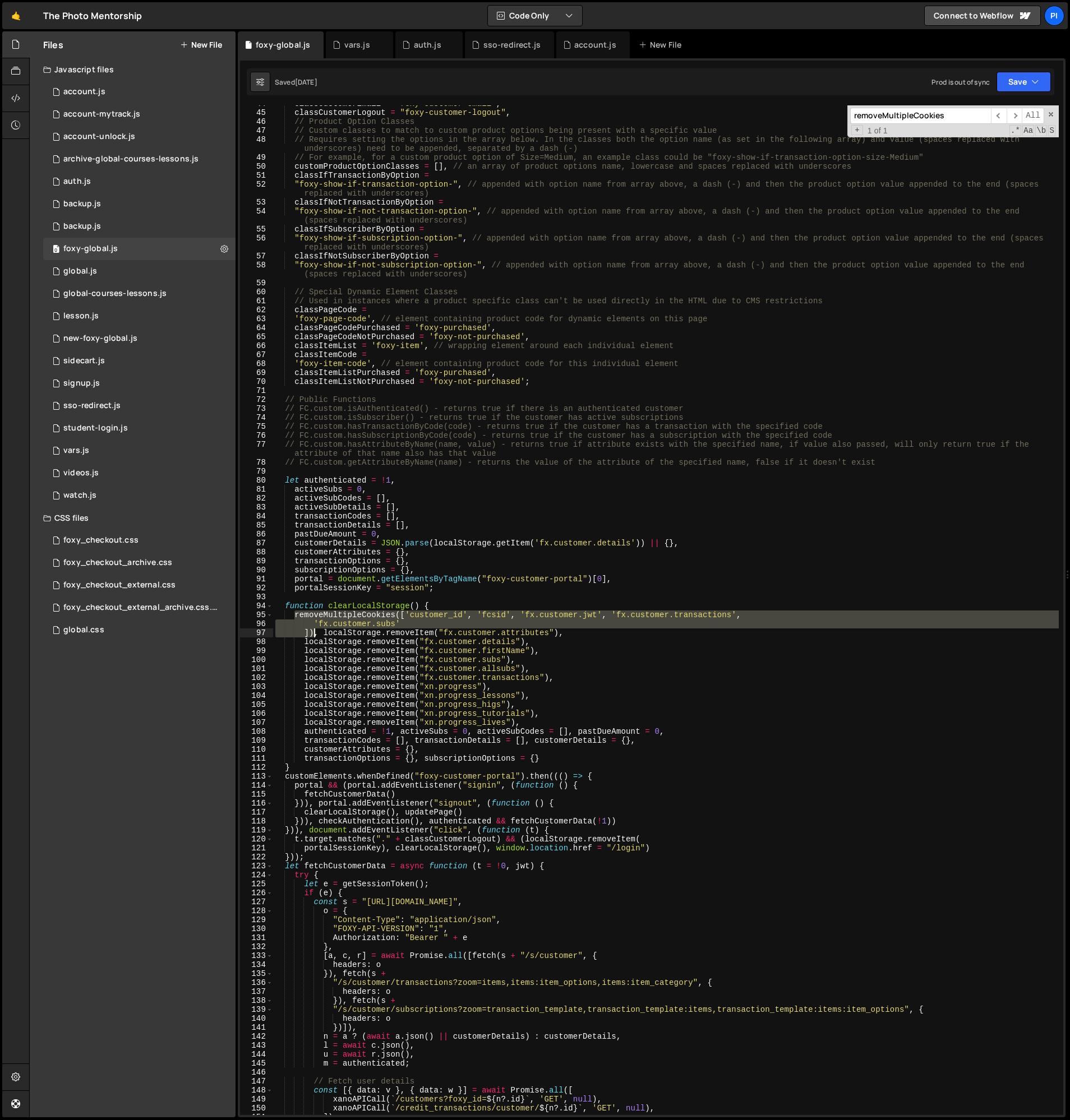
click at [316, 630] on div "classCustomerEmail = "foxy-customer-email" , classCustomerLogout = "foxy-custom…" at bounding box center [666, 613] width 785 height 1027
type textarea "'fx.customer.subs' ]), localStorage.removeItem("fx.customer.attributes"),"
click at [484, 44] on div "sso-redirect.js" at bounding box center [512, 45] width 58 height 11
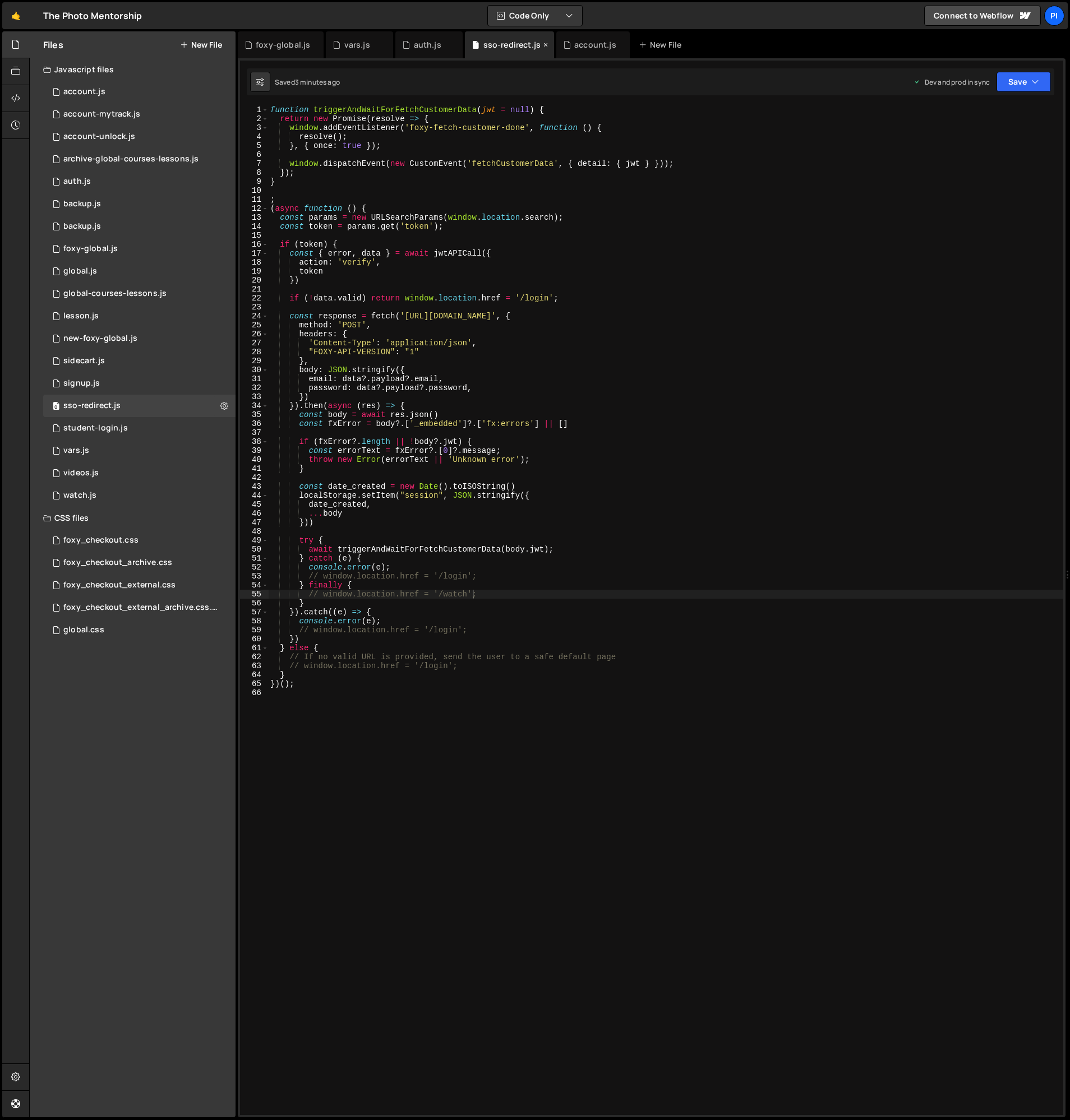
scroll to position [0, 0]
click at [422, 580] on div "function triggerAndWaitForFetchCustomerData ( jwt = null ) { return new Promise…" at bounding box center [665, 619] width 795 height 1027
click at [484, 225] on div "function triggerAndWaitForFetchCustomerData ( jwt = null ) { return new Promise…" at bounding box center [665, 619] width 795 height 1027
click at [382, 244] on div "function triggerAndWaitForFetchCustomerData ( jwt = null ) { return new Promise…" at bounding box center [665, 619] width 795 height 1027
type textarea "if (token) {"
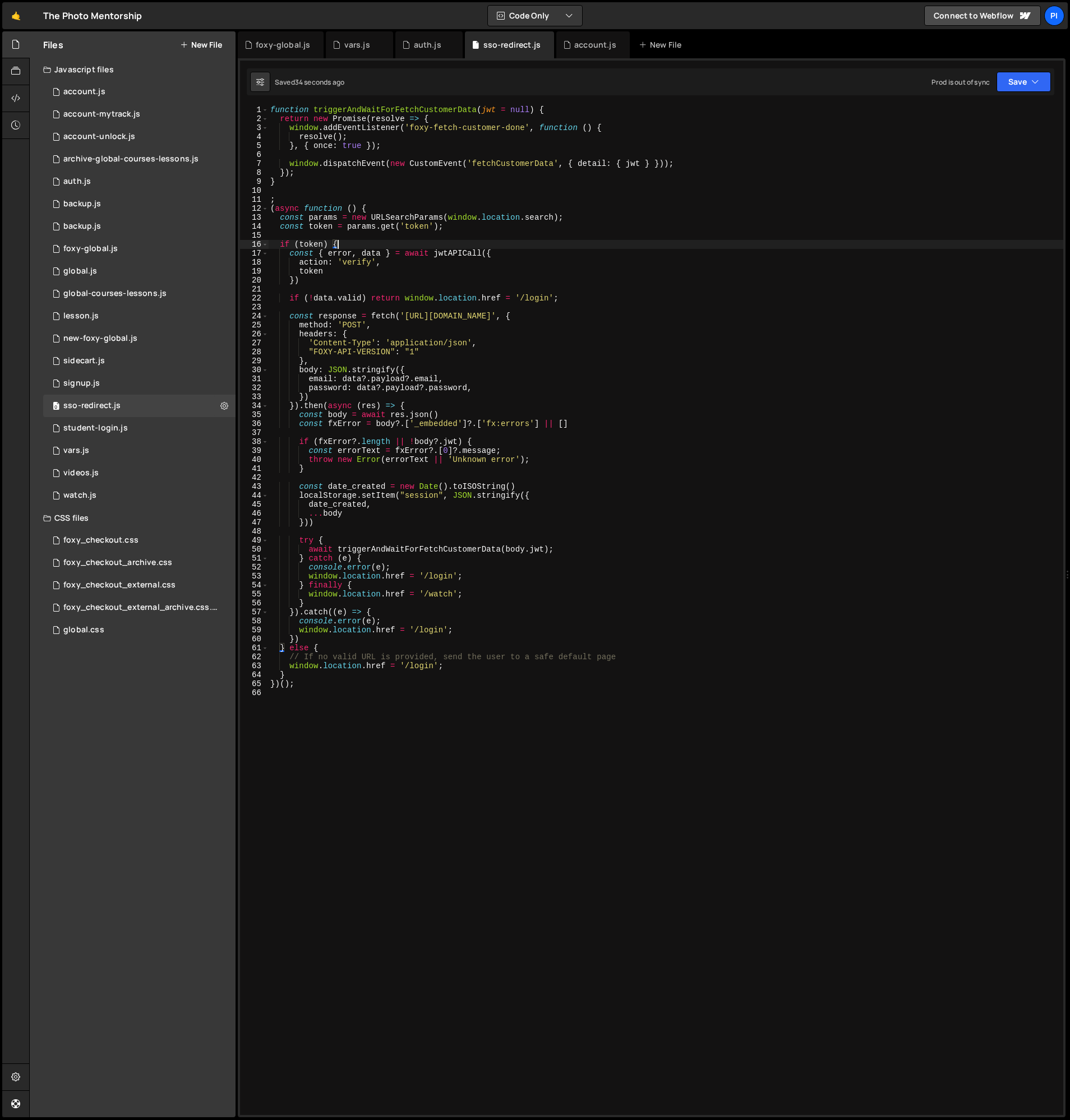
scroll to position [0, 1]
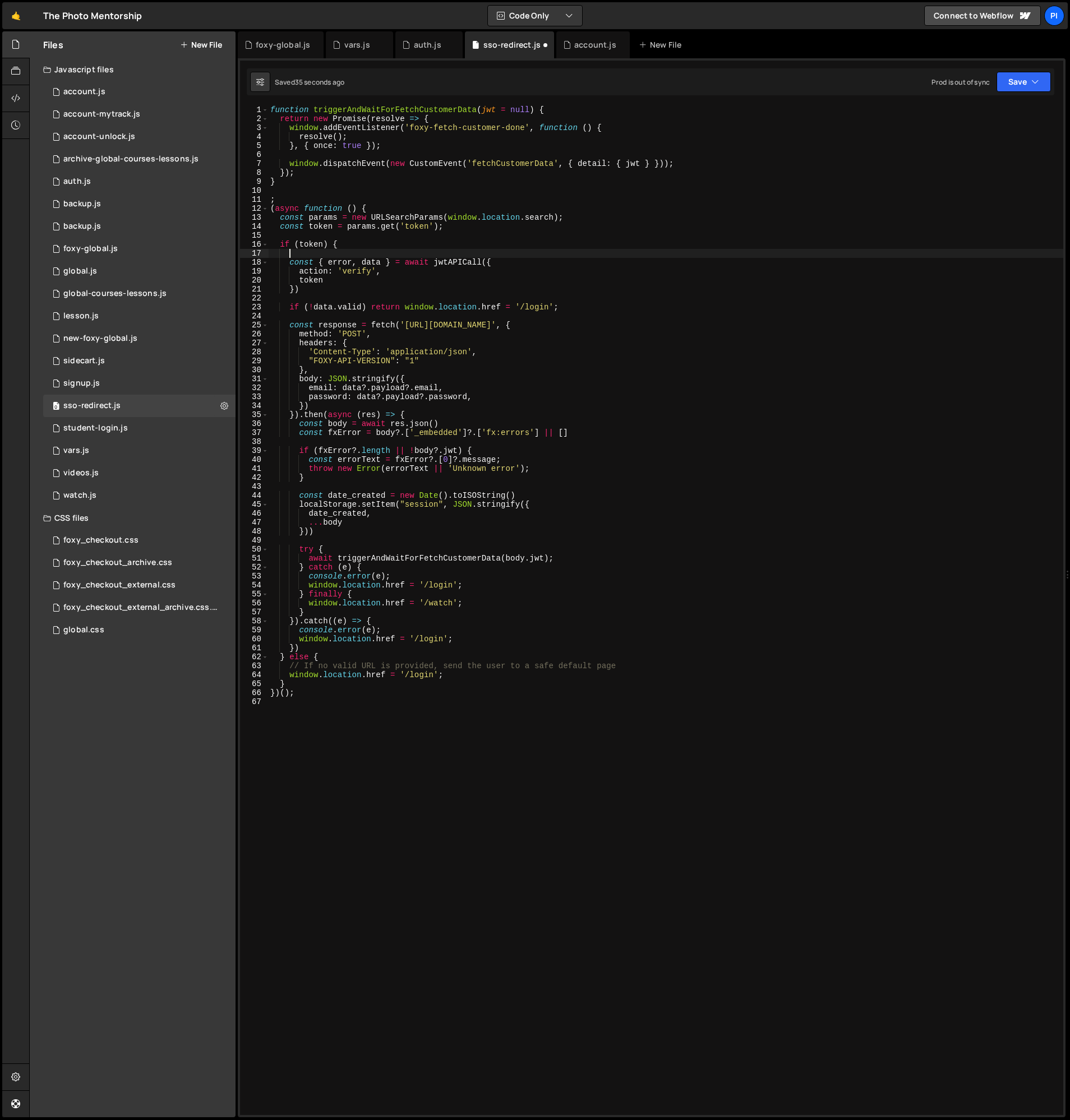
paste textarea "])"
type textarea "])"
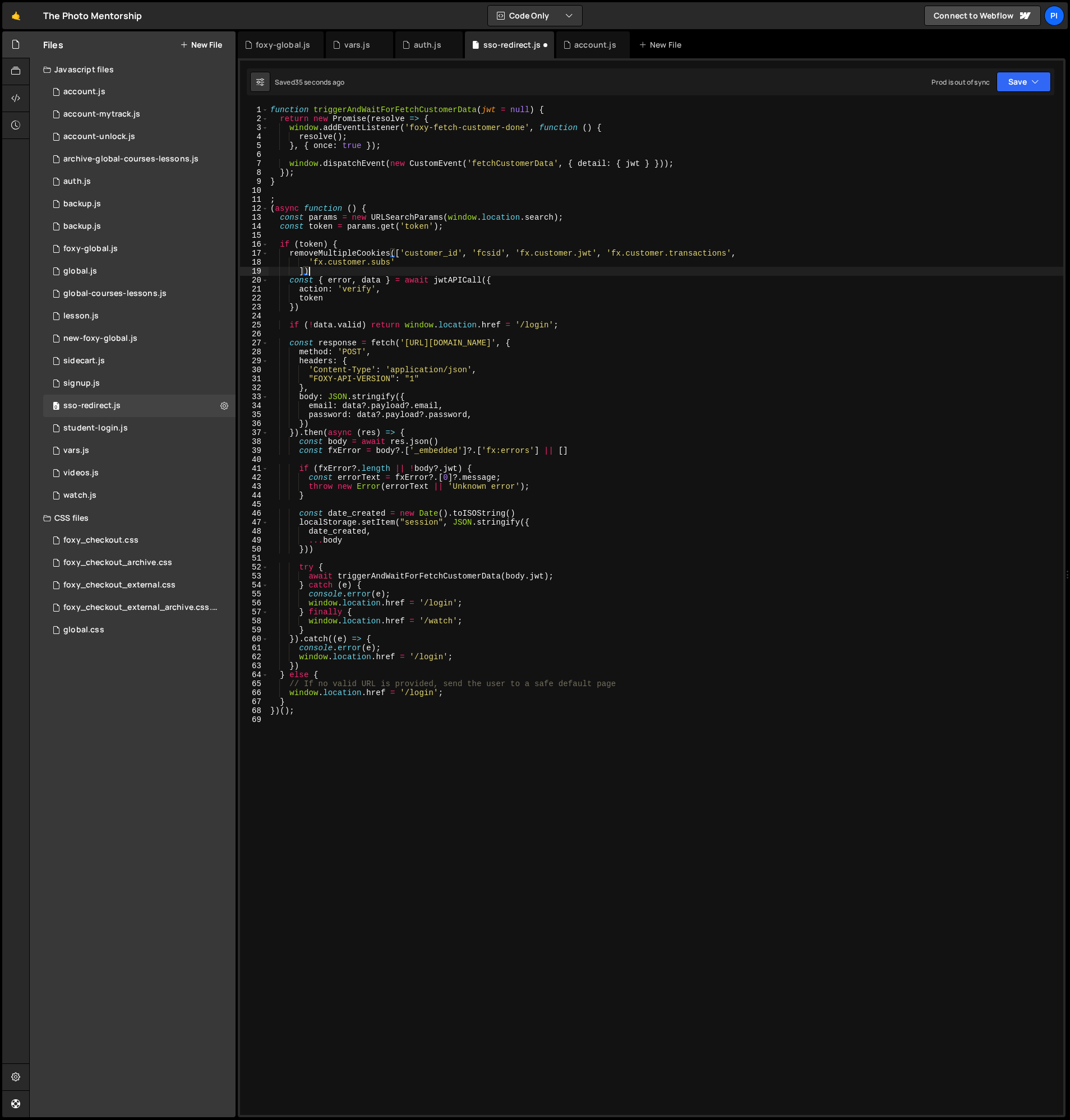
scroll to position [0, 1]
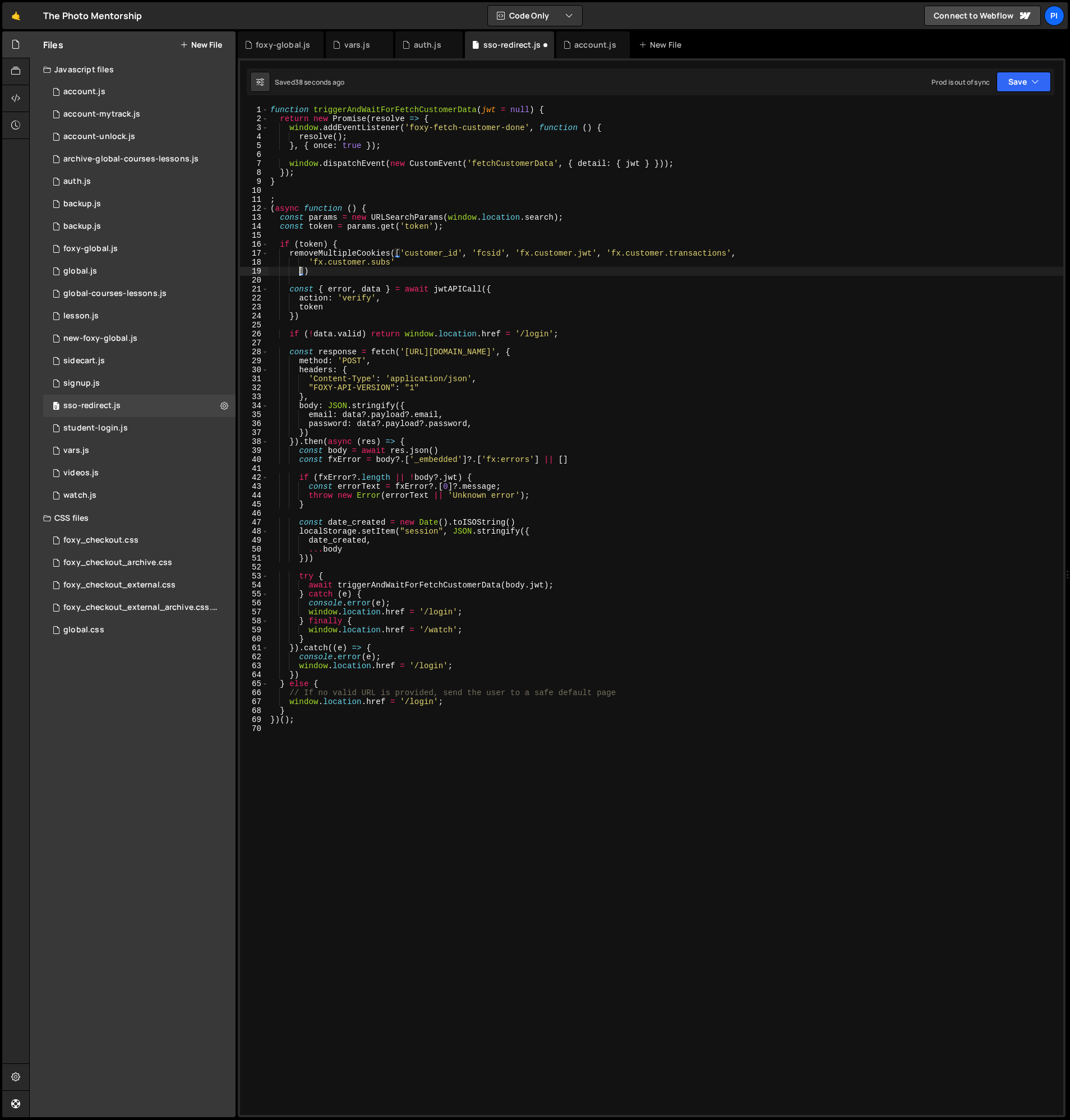
click at [298, 273] on div "function triggerAndWaitForFetchCustomerData ( jwt = null ) { return new Promise…" at bounding box center [665, 619] width 795 height 1027
drag, startPoint x: 401, startPoint y: 253, endPoint x: 471, endPoint y: 254, distance: 70.0
click at [401, 253] on div "function triggerAndWaitForFetchCustomerData ( jwt = null ) { return new Promise…" at bounding box center [665, 619] width 795 height 1027
click at [745, 251] on div "function triggerAndWaitForFetchCustomerData ( jwt = null ) { return new Promise…" at bounding box center [665, 619] width 795 height 1027
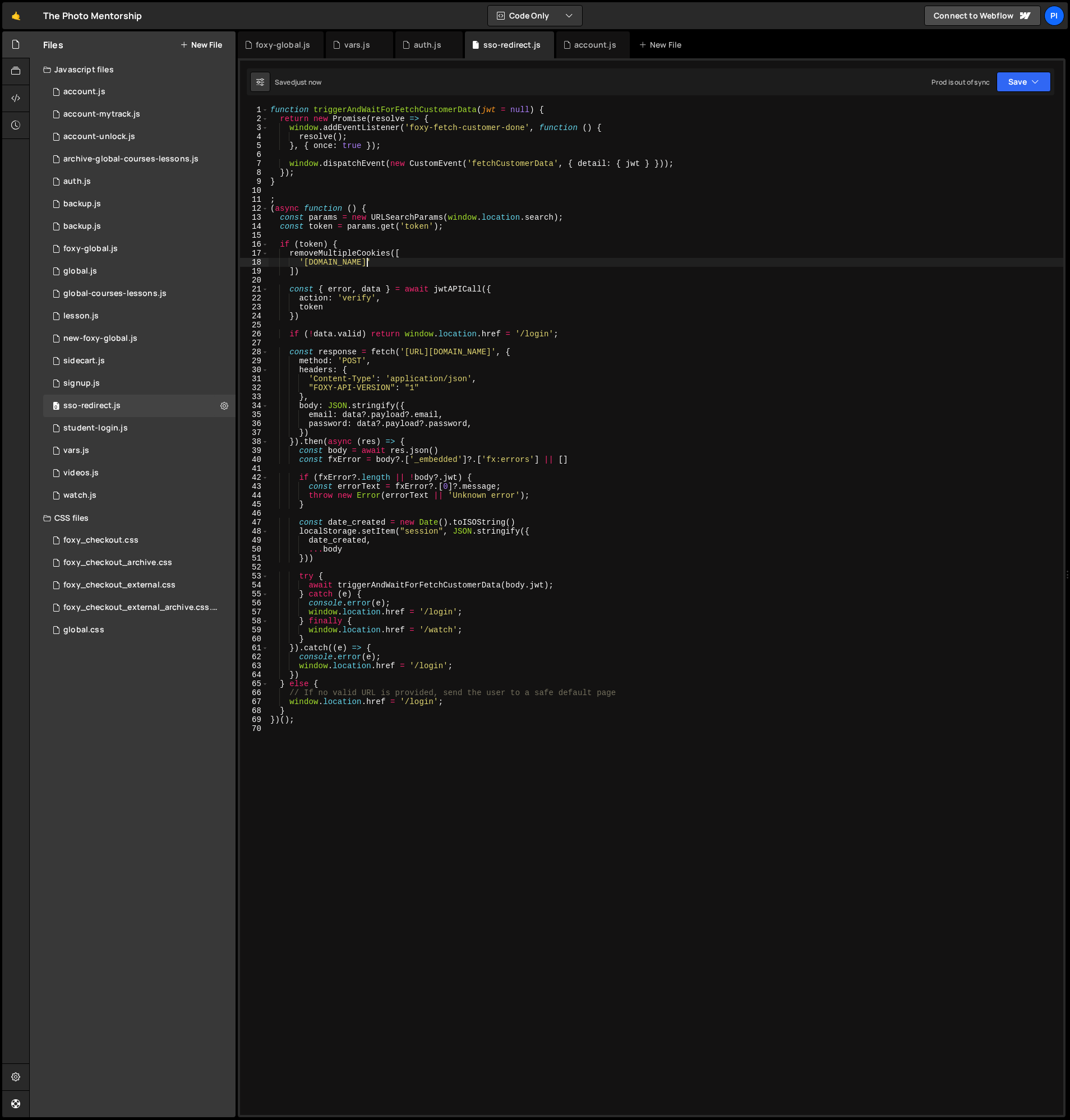
click at [568, 255] on div "function triggerAndWaitForFetchCustomerData ( jwt = null ) { return new Promise…" at bounding box center [665, 619] width 795 height 1027
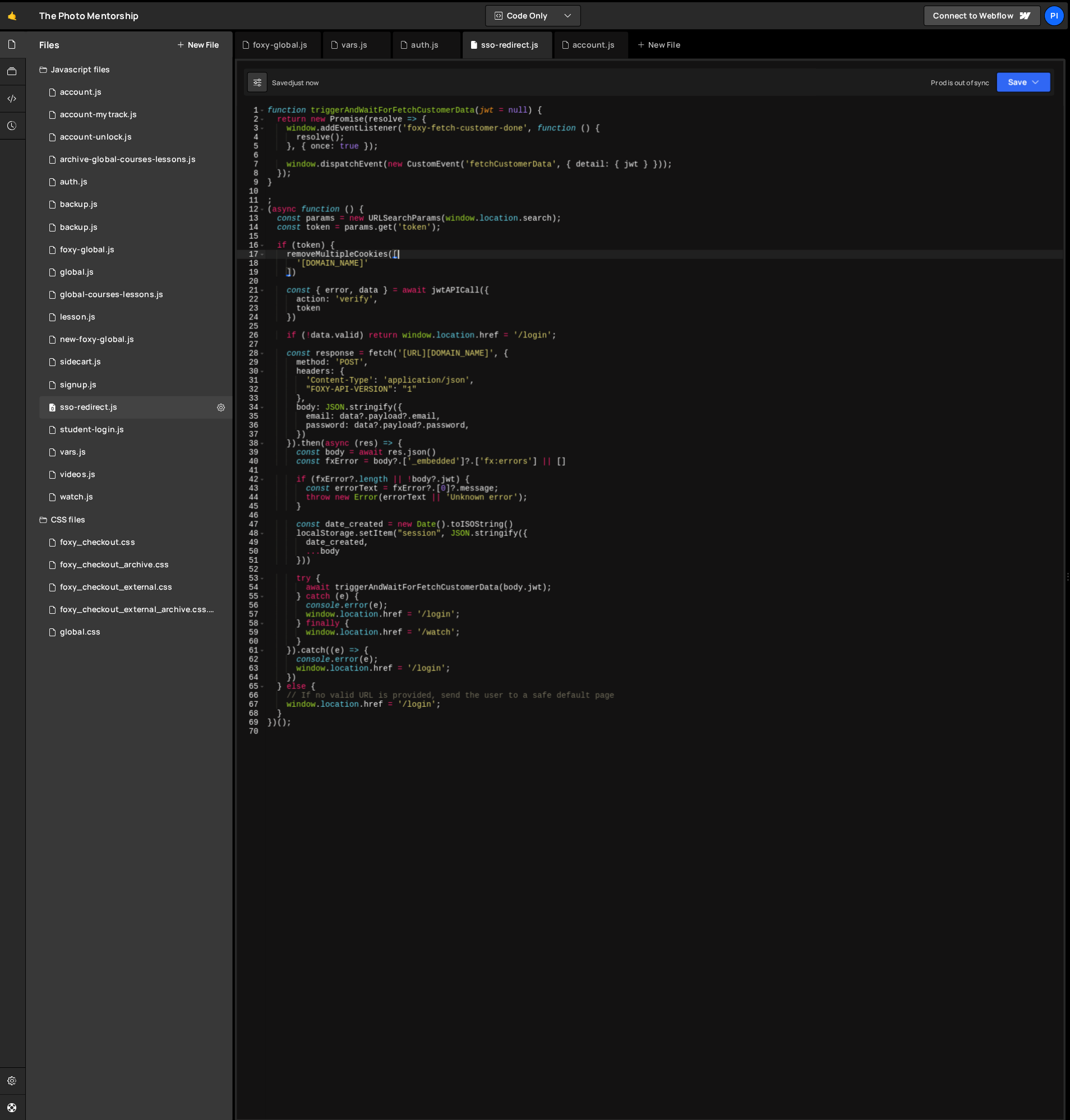
scroll to position [0, 0]
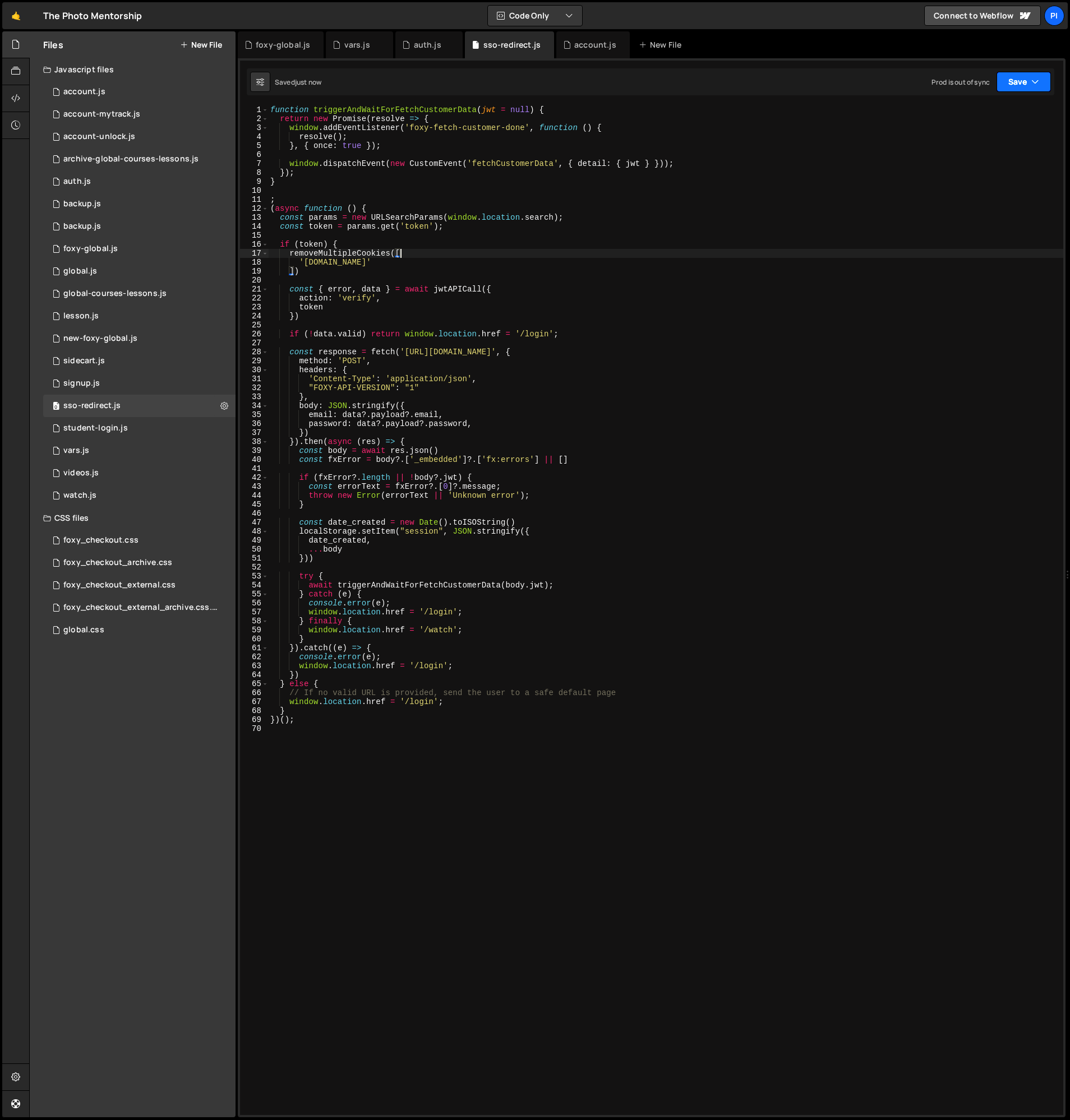
type textarea "removeMultipleCookies(["
click at [1021, 87] on button "Save" at bounding box center [1023, 81] width 54 height 20
click at [1012, 156] on div "Saved 4 minutes ago" at bounding box center [985, 157] width 117 height 13
